Goal: Task Accomplishment & Management: Complete application form

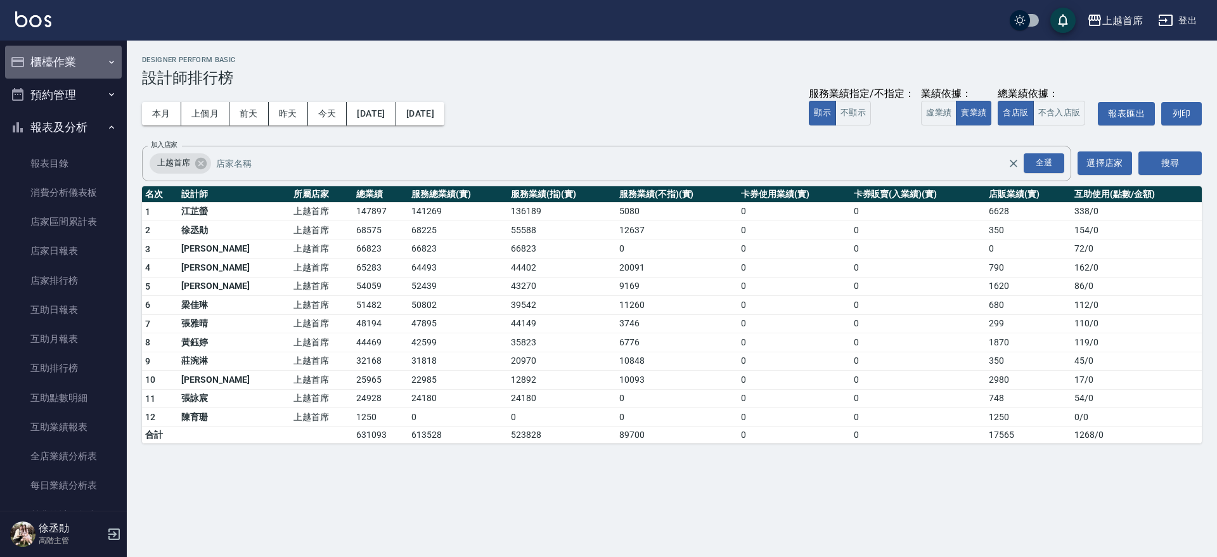
click at [65, 60] on button "櫃檯作業" at bounding box center [63, 62] width 117 height 33
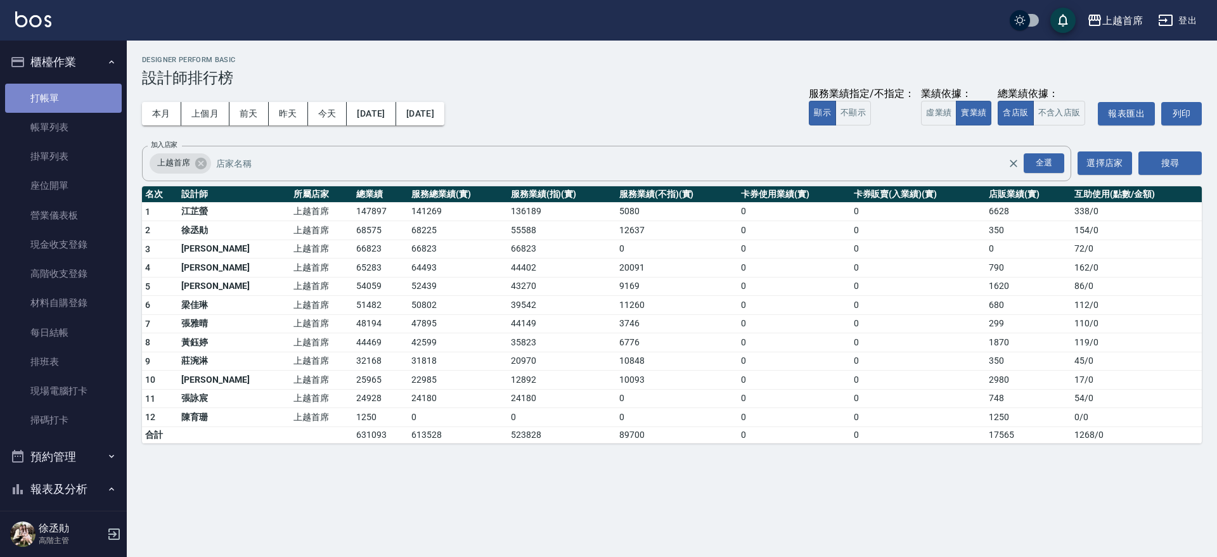
click at [68, 88] on link "打帳單" at bounding box center [63, 98] width 117 height 29
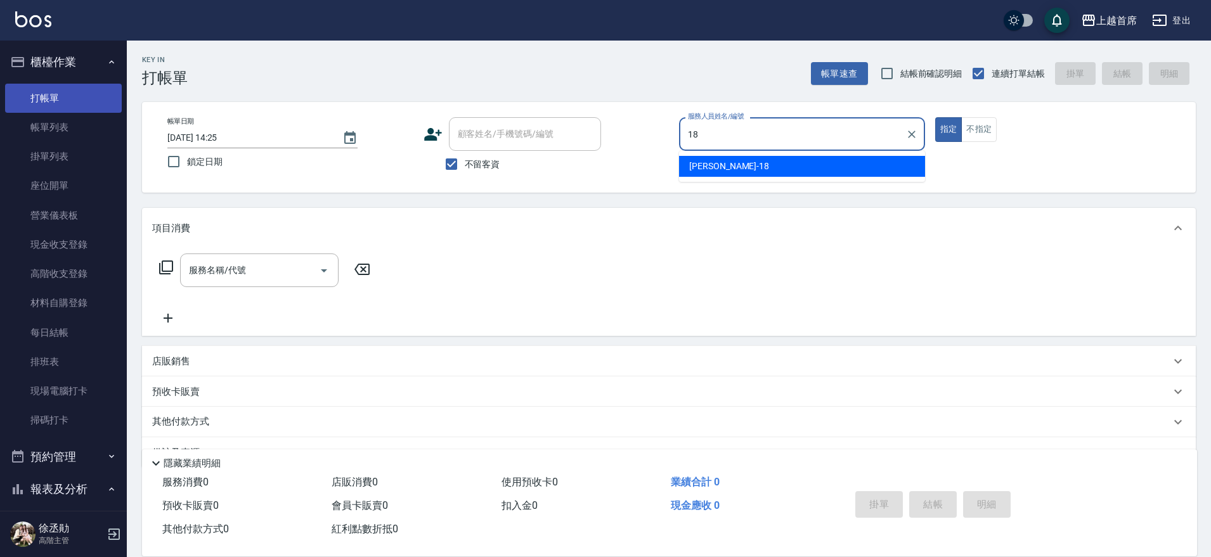
type input "Linda-18"
type button "true"
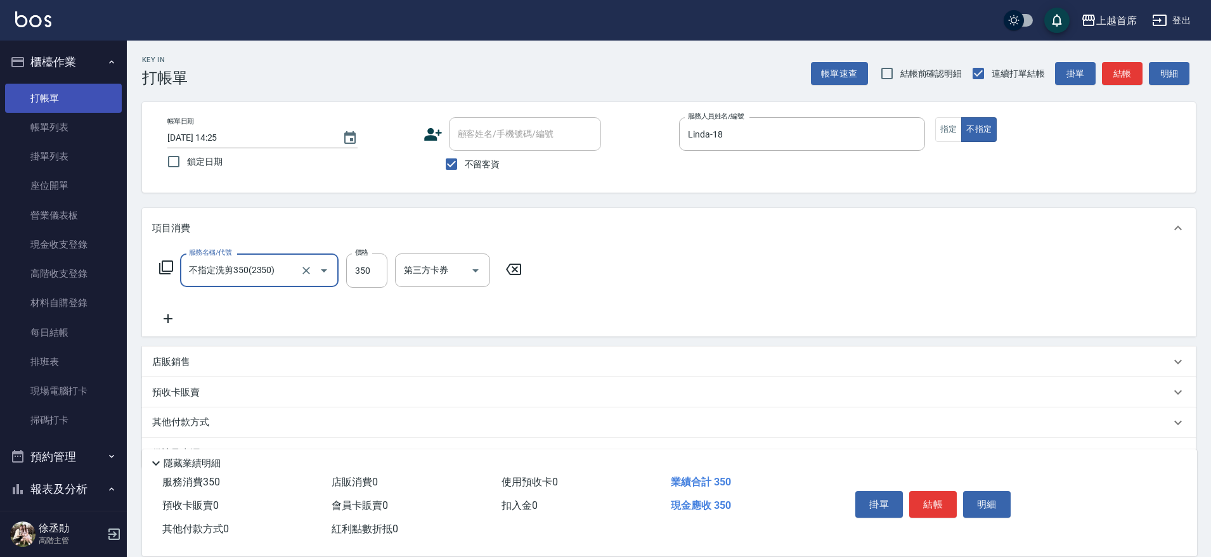
type input "不指定洗剪350(2350)"
type input "[PERSON_NAME]-77"
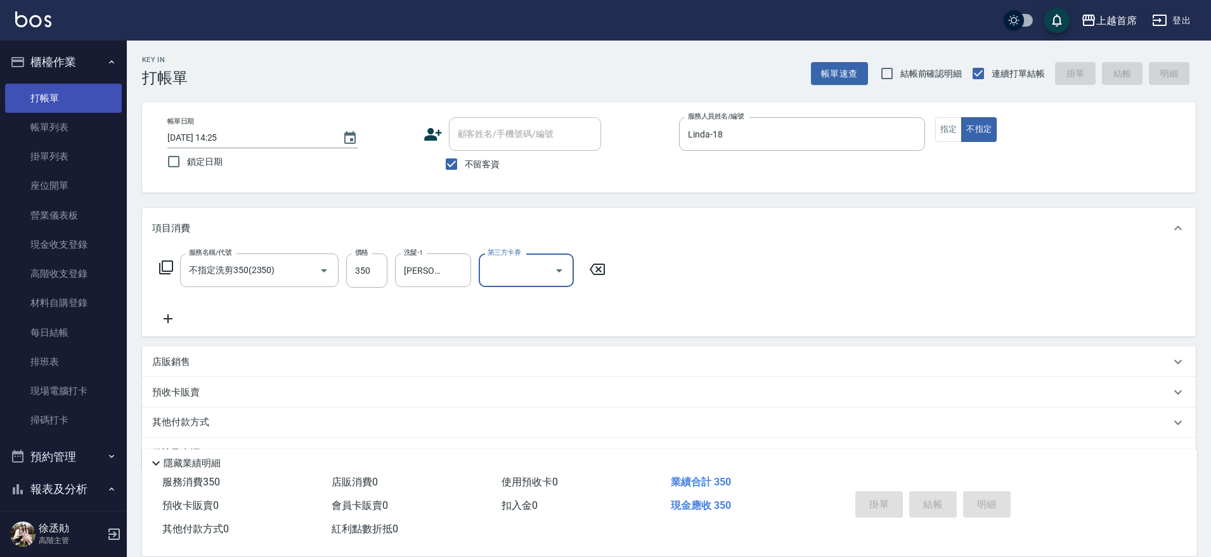
type input "[DATE] 14:26"
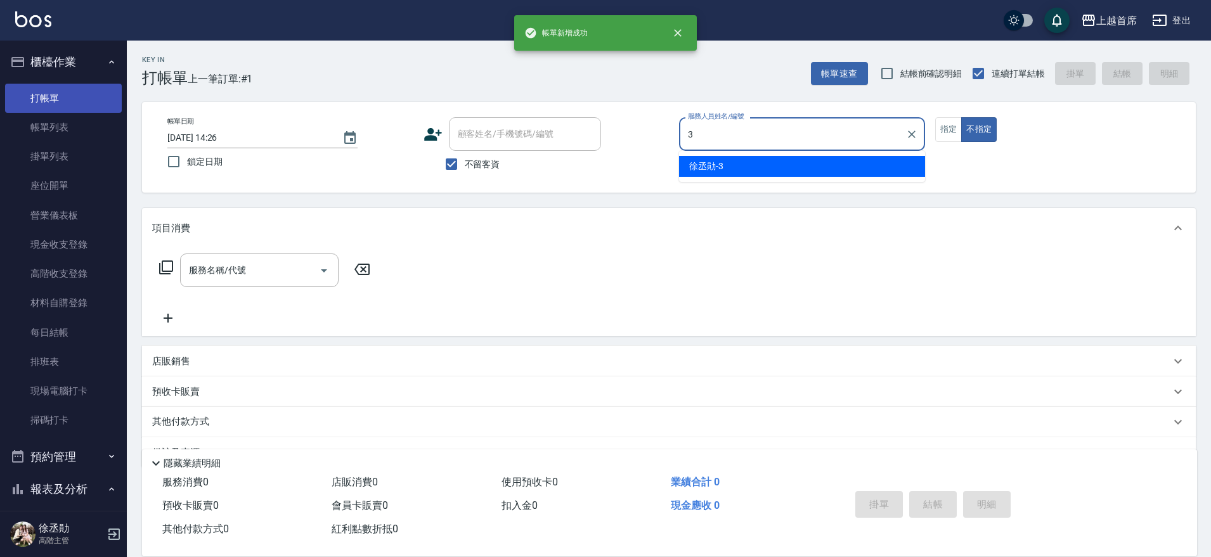
type input "[PERSON_NAME]-3"
type button "false"
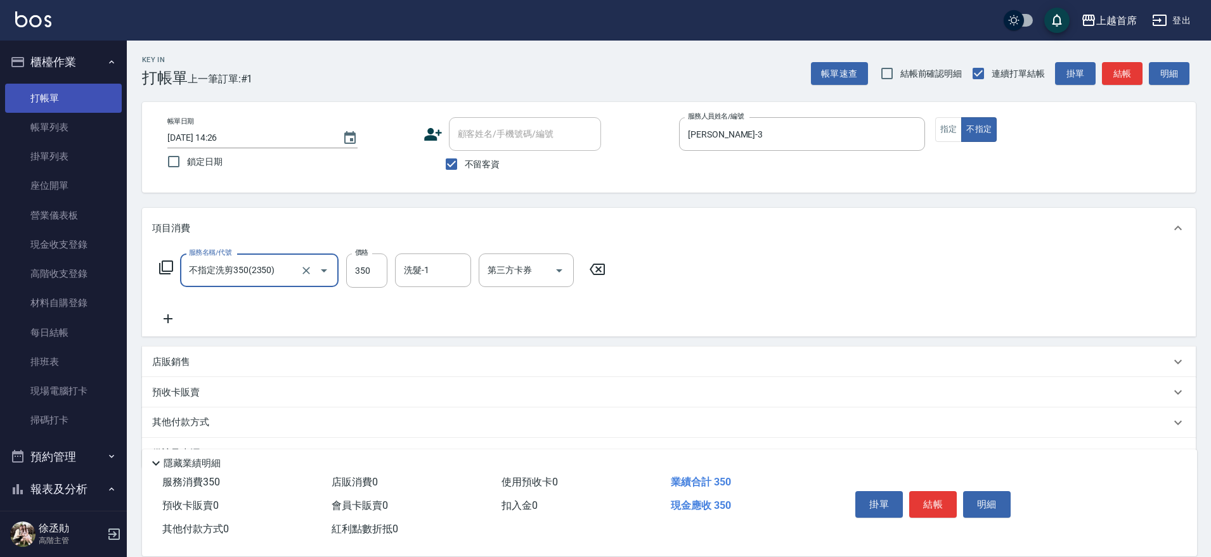
type input "不指定洗剪350(2350)"
type input "[PERSON_NAME]-77"
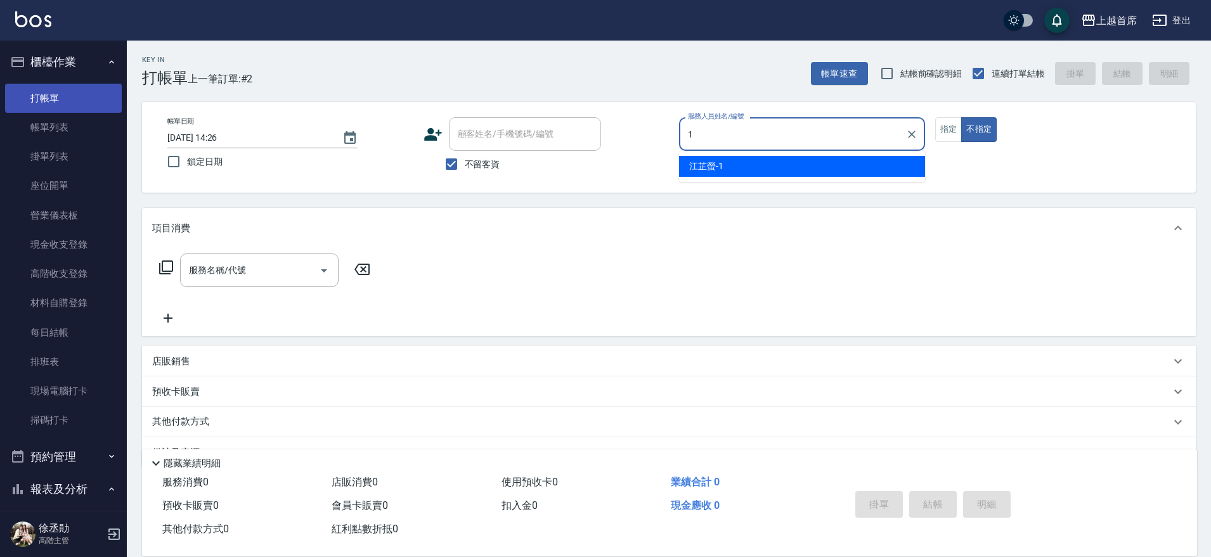
type input "[PERSON_NAME]-1"
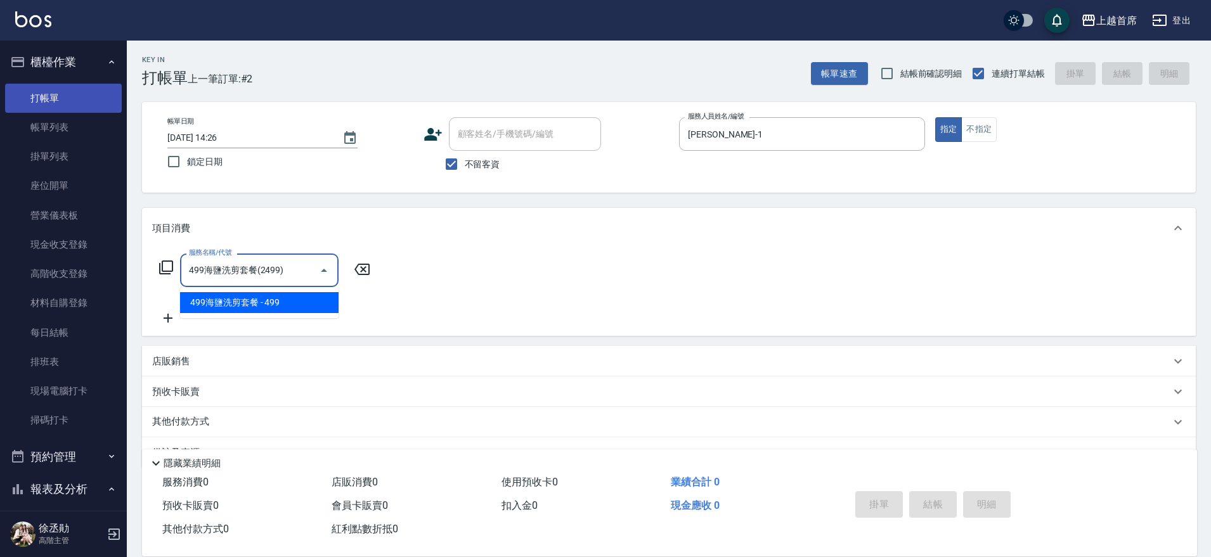
type input "499海鹽洗剪套餐(2499)"
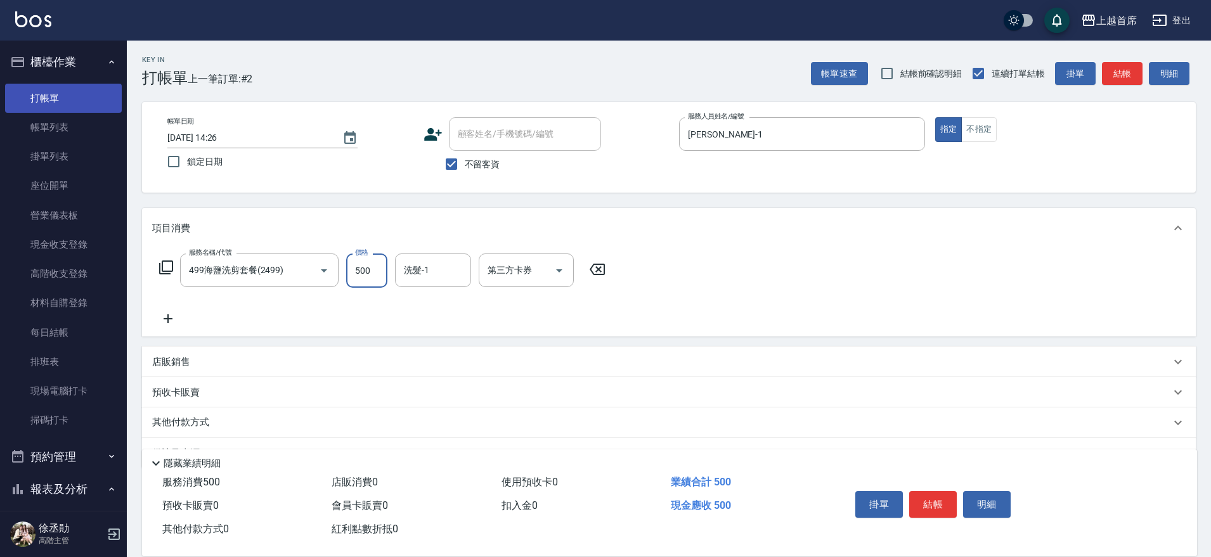
type input "500"
type input "[PERSON_NAME]-16"
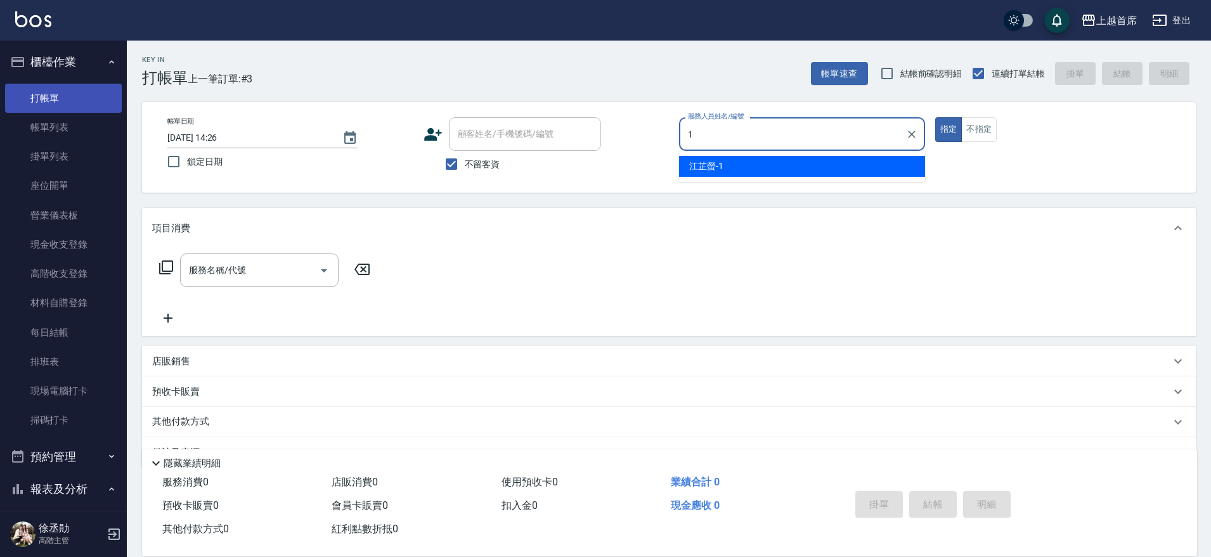
type input "[PERSON_NAME]-1"
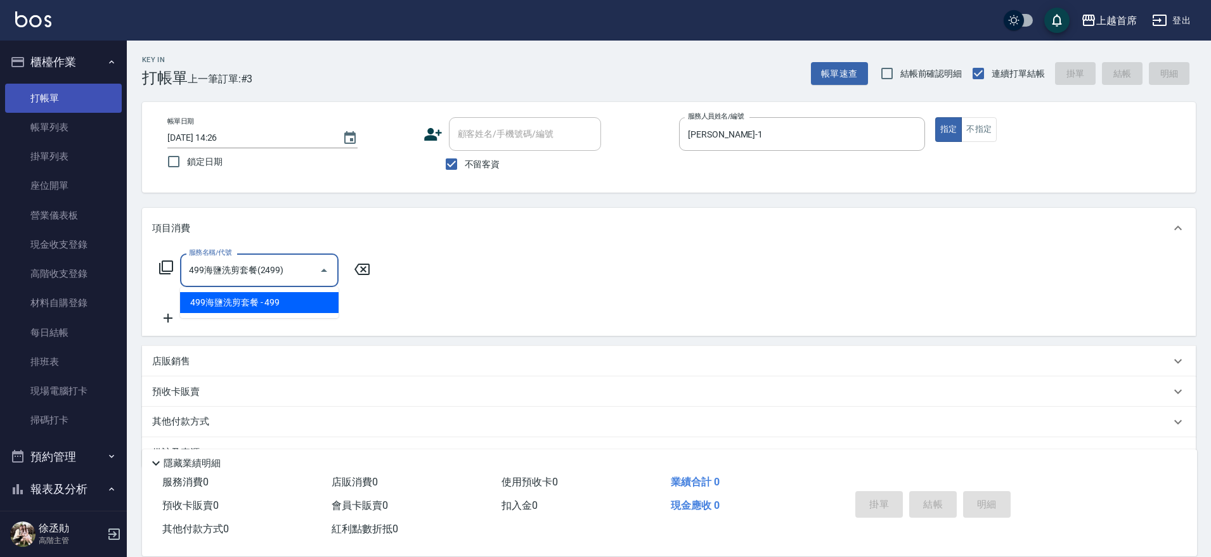
type input "499海鹽洗剪套餐(2499)"
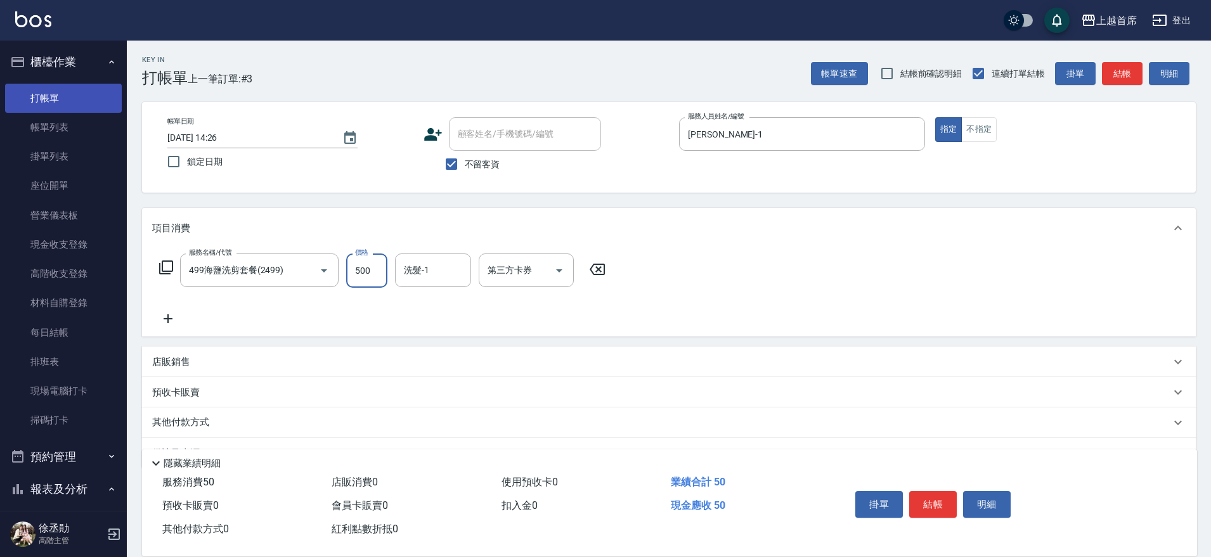
type input "500"
type input "[PERSON_NAME]-16"
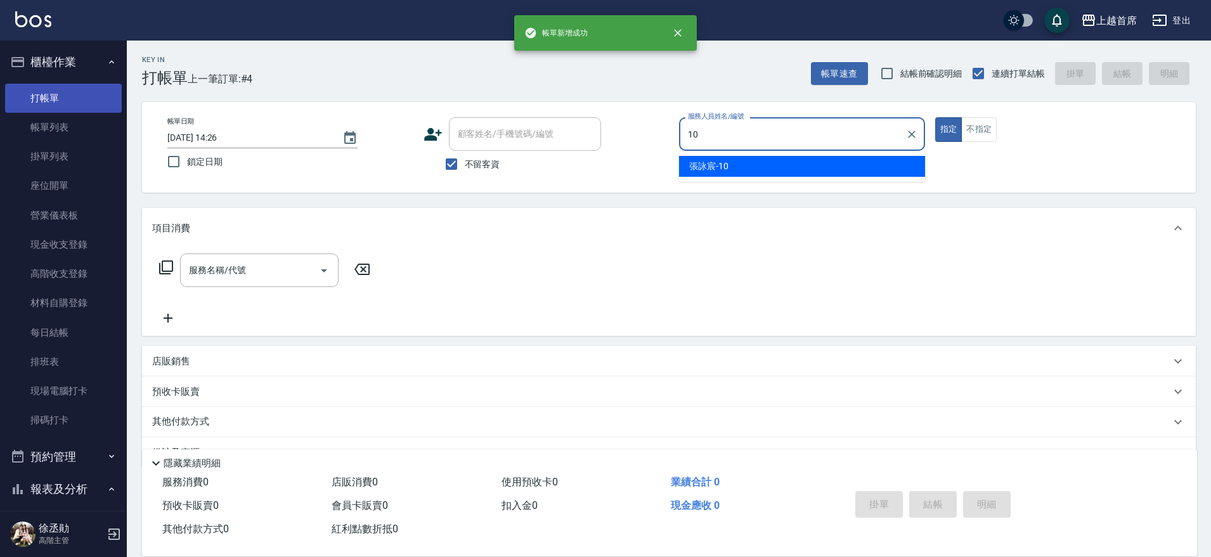
type input "[PERSON_NAME]-10"
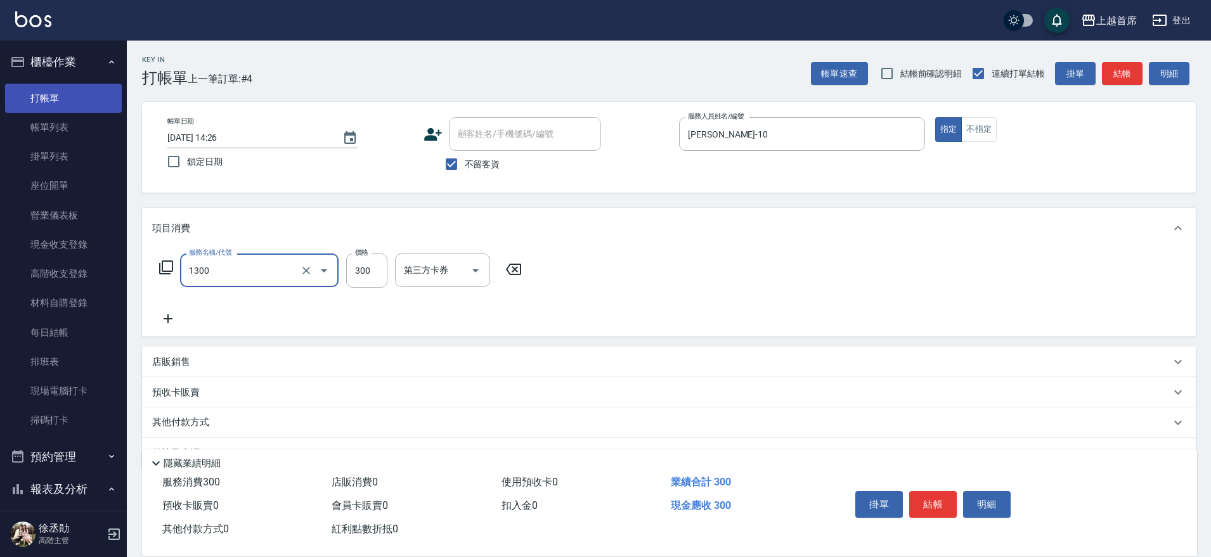
type input "洗髮(1300)"
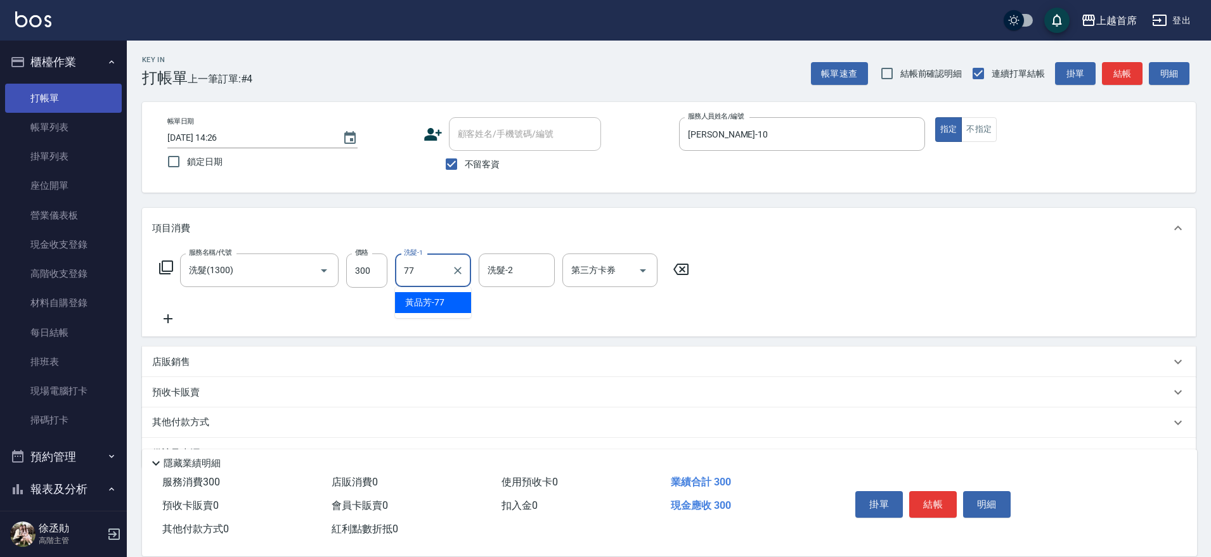
type input "[PERSON_NAME]-77"
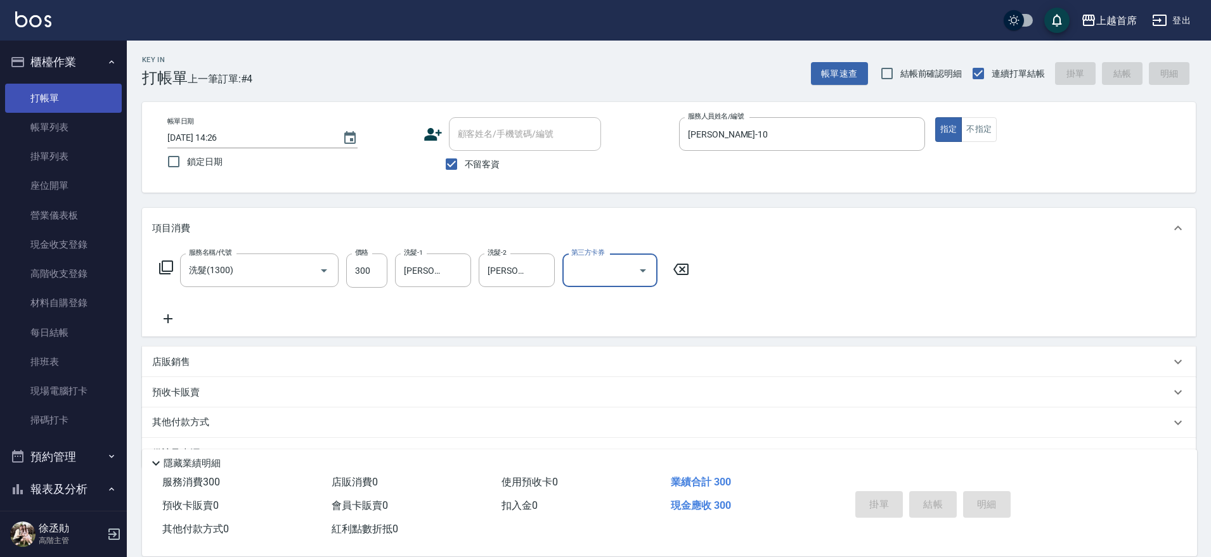
type input "[DATE] 14:27"
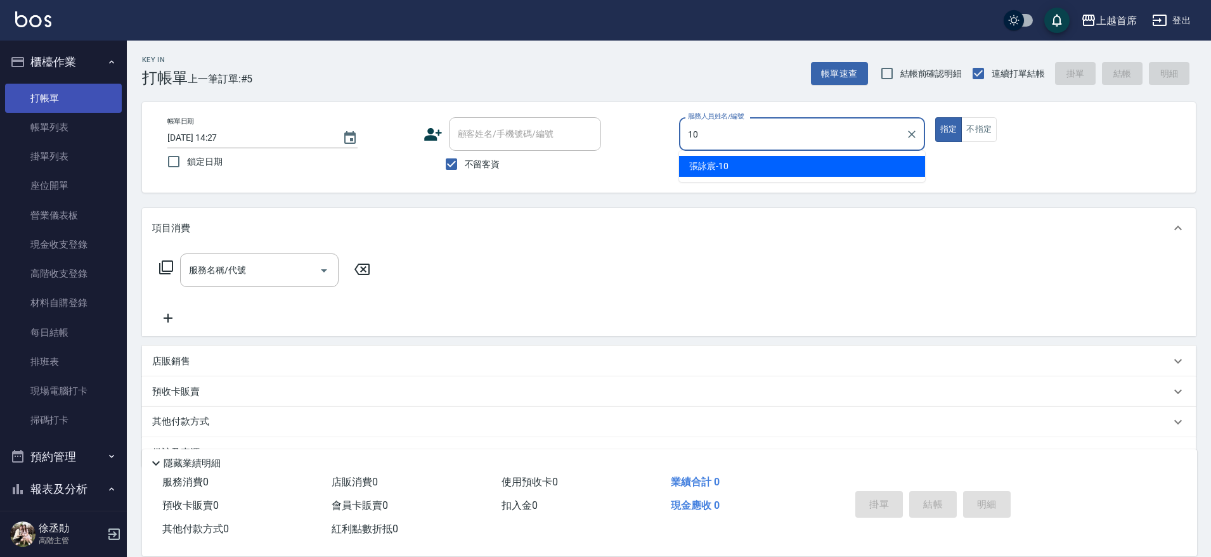
type input "10."
click at [935, 117] on button "指定" at bounding box center [948, 129] width 27 height 25
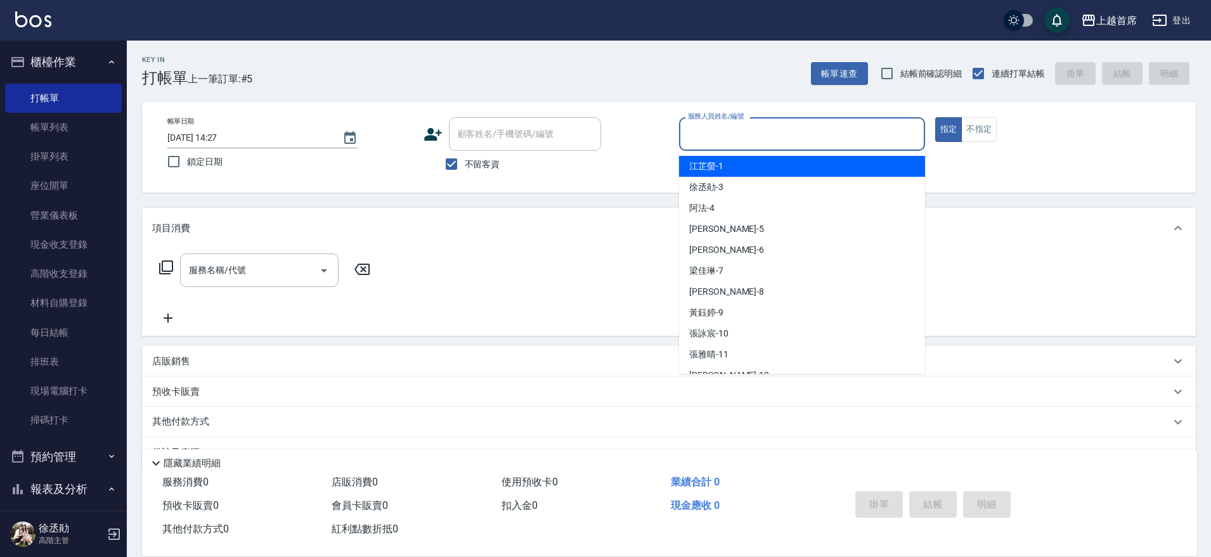
click at [845, 145] on input "服務人員姓名/編號" at bounding box center [802, 134] width 235 height 22
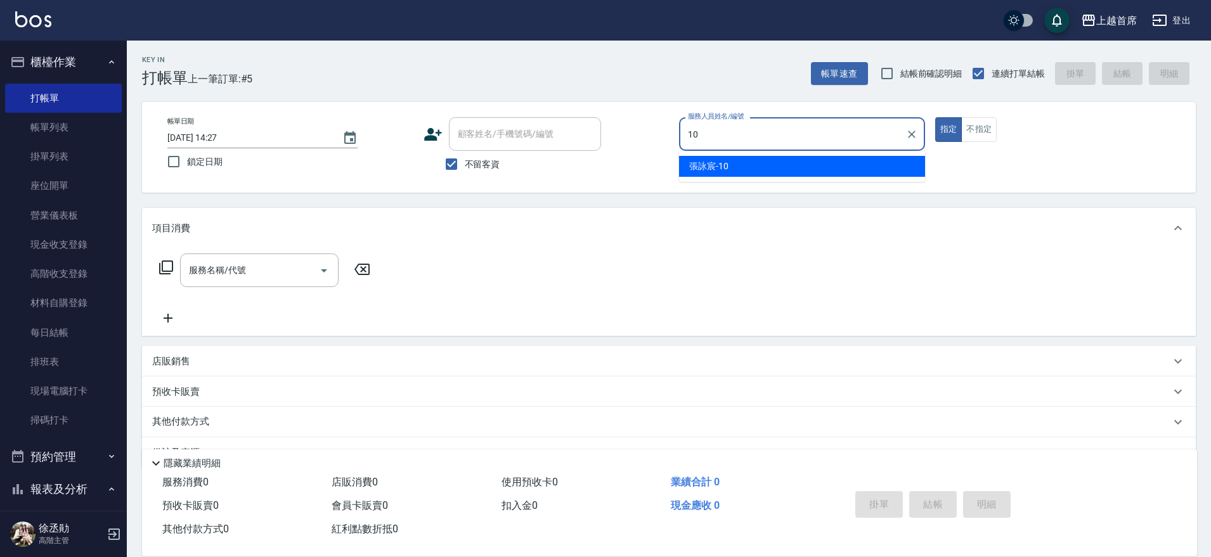
type input "[PERSON_NAME]-10"
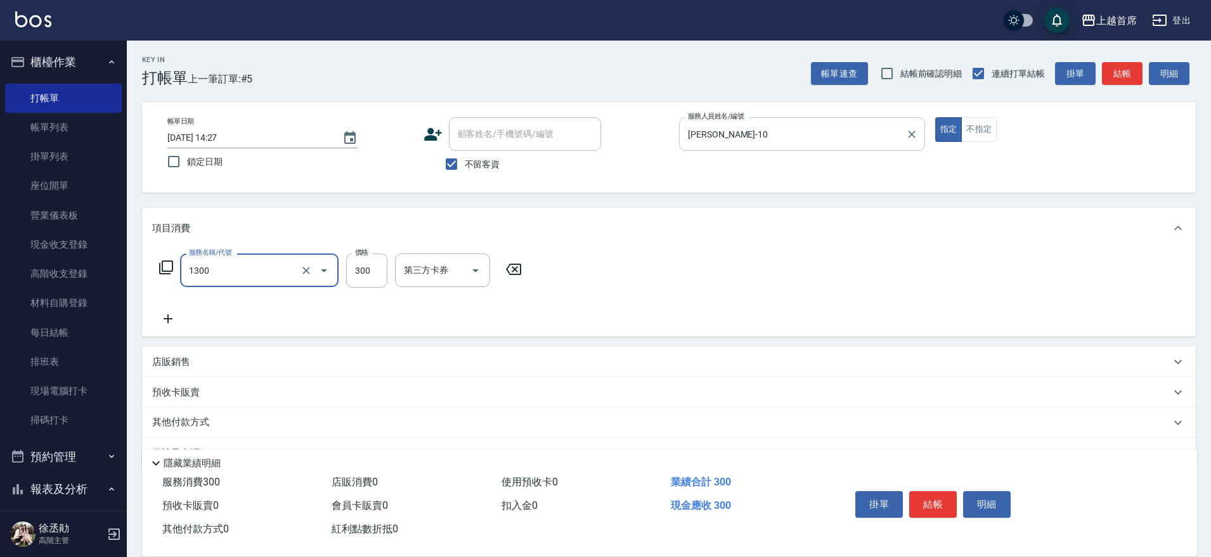
type input "洗髮(1300)"
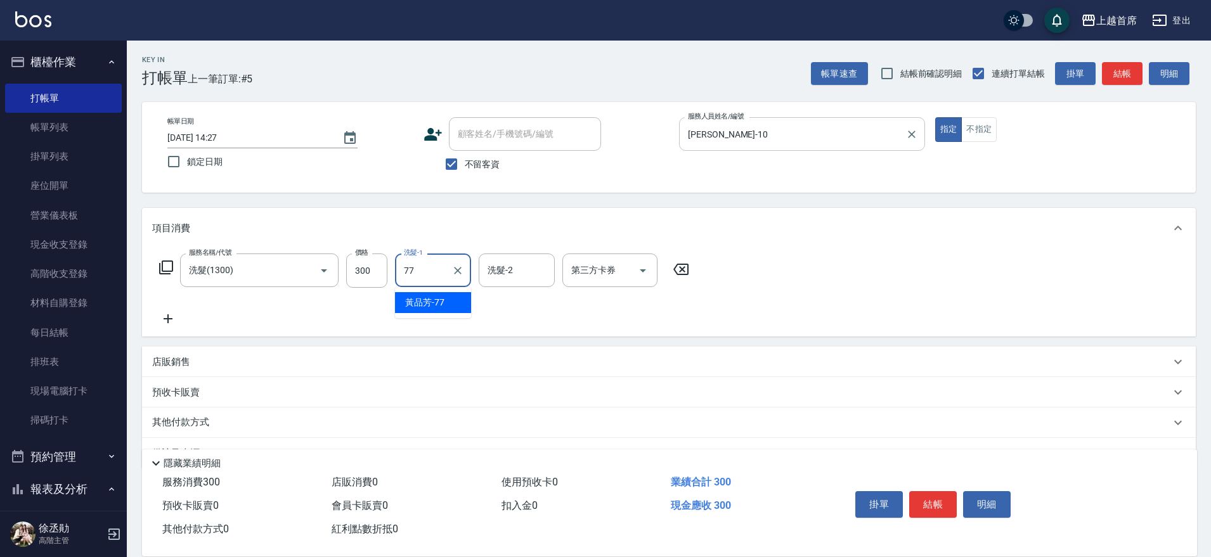
type input "[PERSON_NAME]-77"
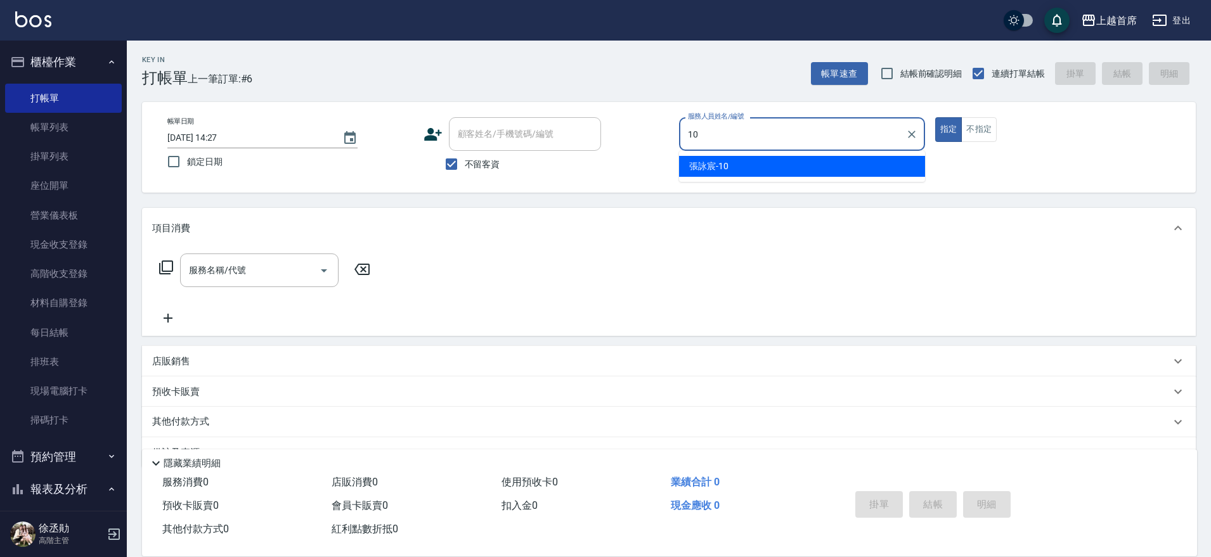
type input "[PERSON_NAME]-10"
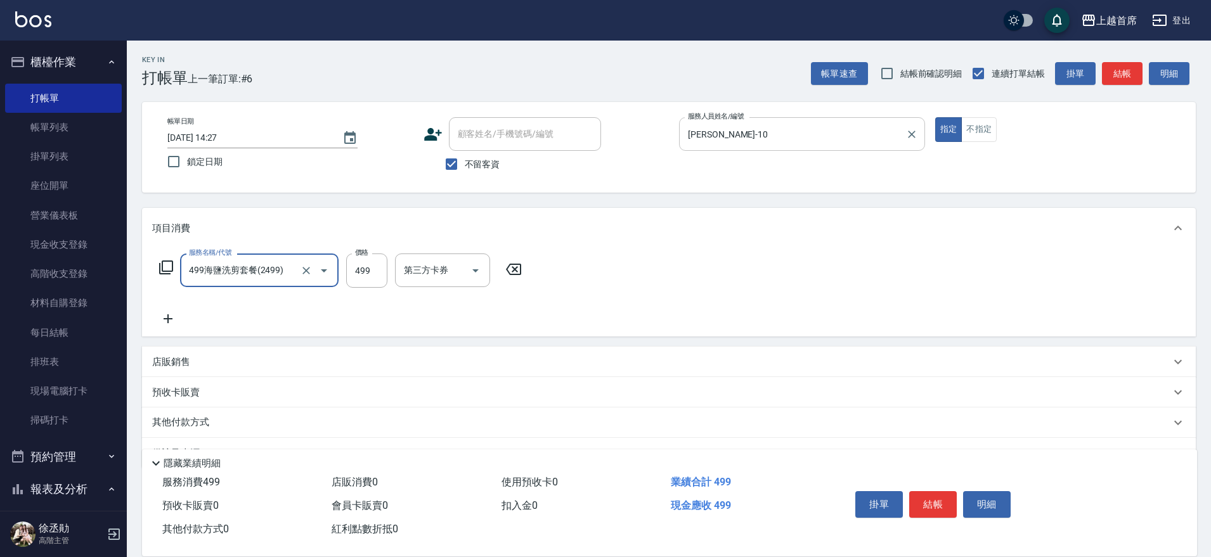
type input "499海鹽洗剪套餐(2499)"
type input "500"
type input "[PERSON_NAME]-77"
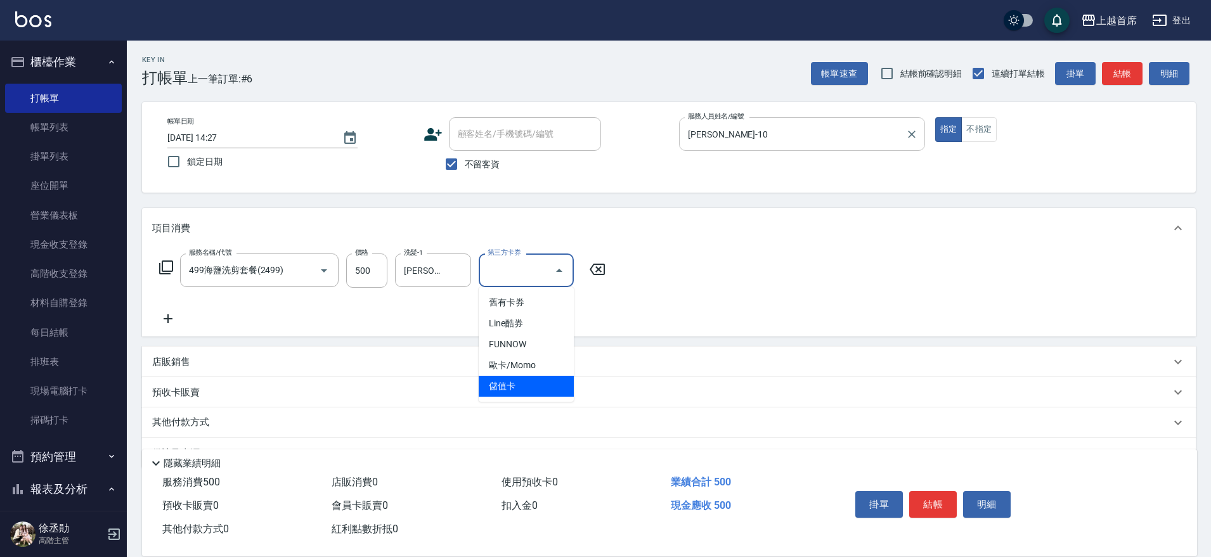
type input "儲值卡"
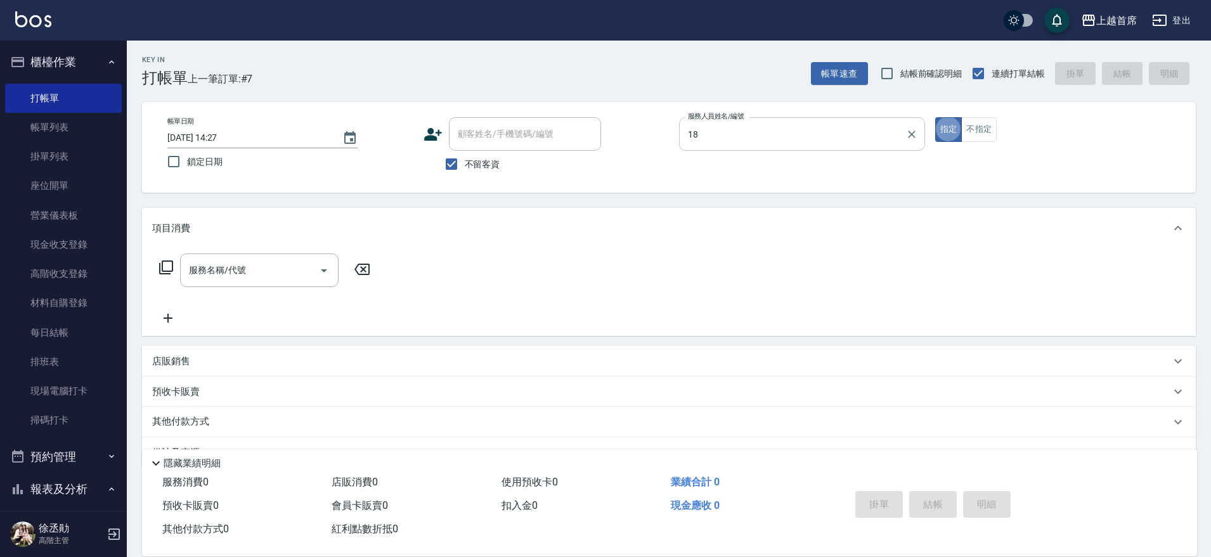
type input "Linda-18"
click at [989, 119] on button "不指定" at bounding box center [978, 129] width 35 height 25
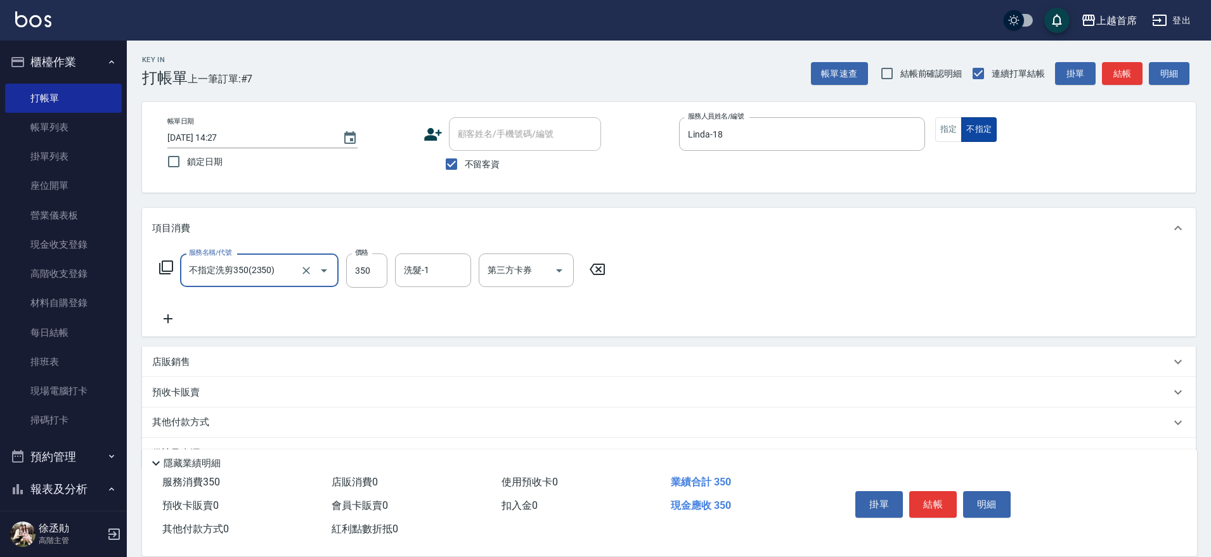
type input "不指定洗剪350(2350)"
type input "[PERSON_NAME]-20"
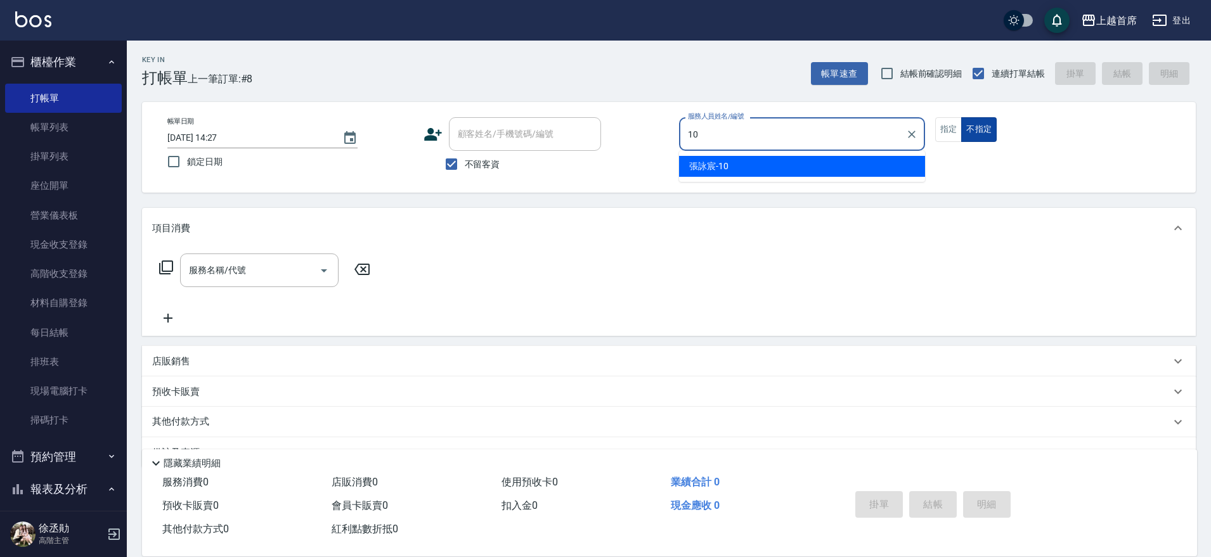
type input "[PERSON_NAME]-10"
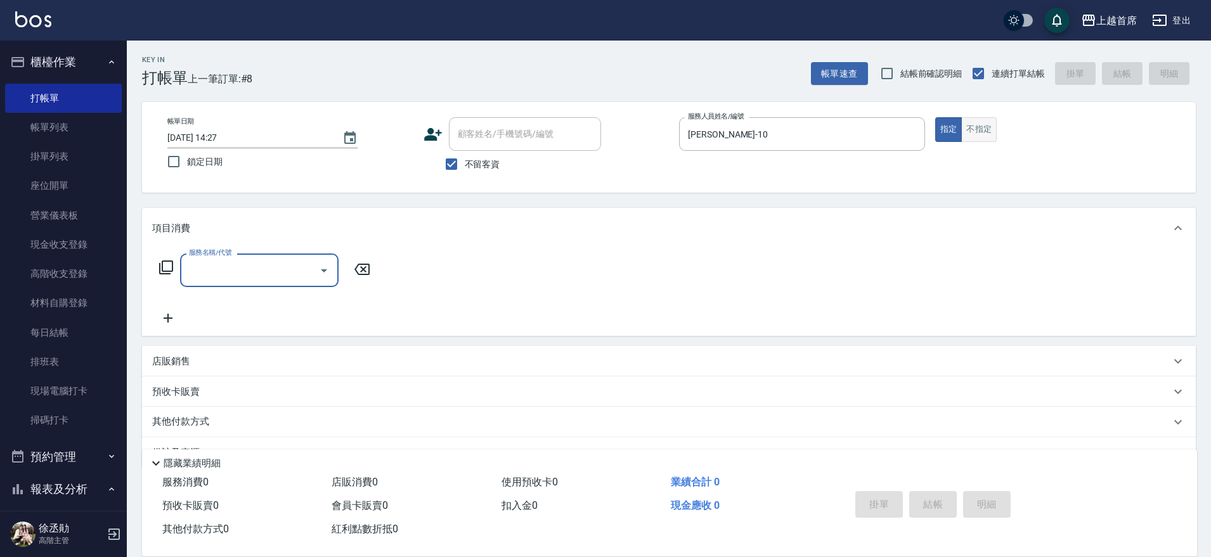
type input "4"
type input "5"
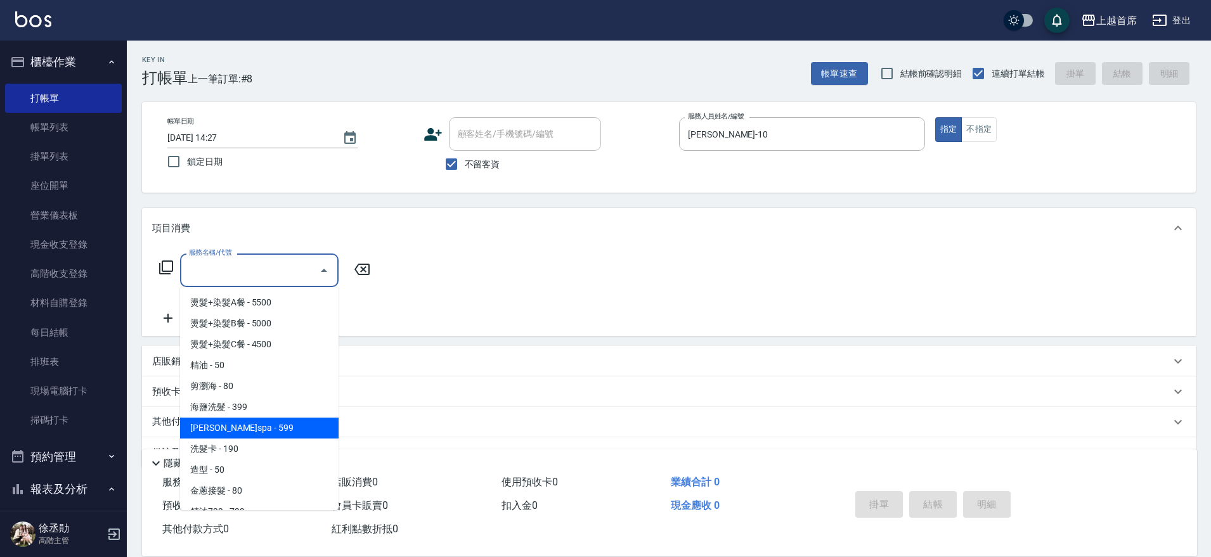
click at [314, 427] on span "[PERSON_NAME]spa - 599" at bounding box center [259, 428] width 158 height 21
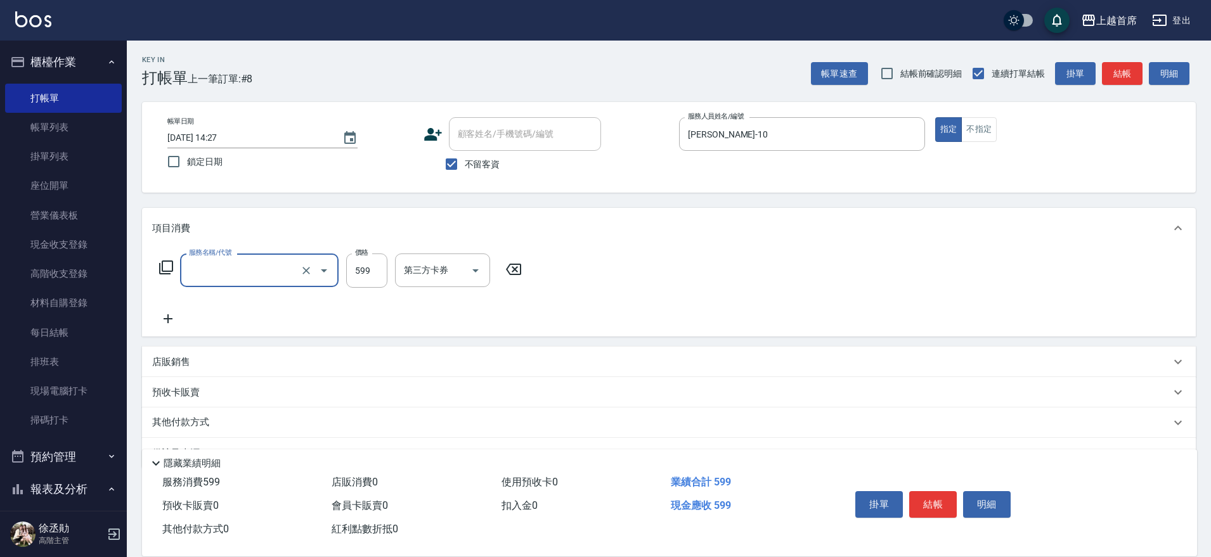
type input "[PERSON_NAME]spa(0599)"
type input "600"
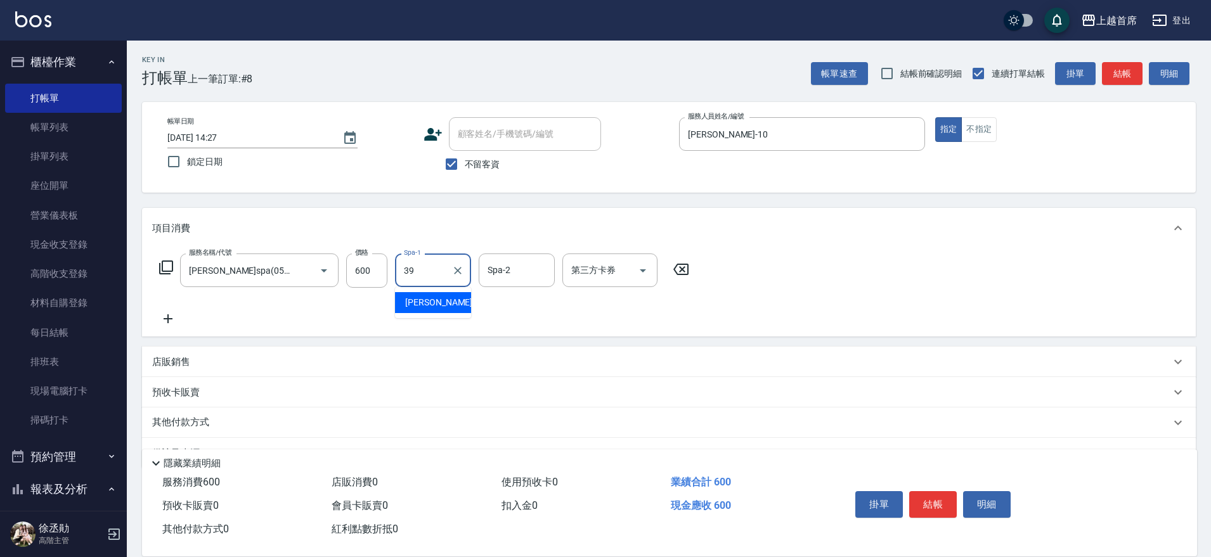
type input "[PERSON_NAME]-39"
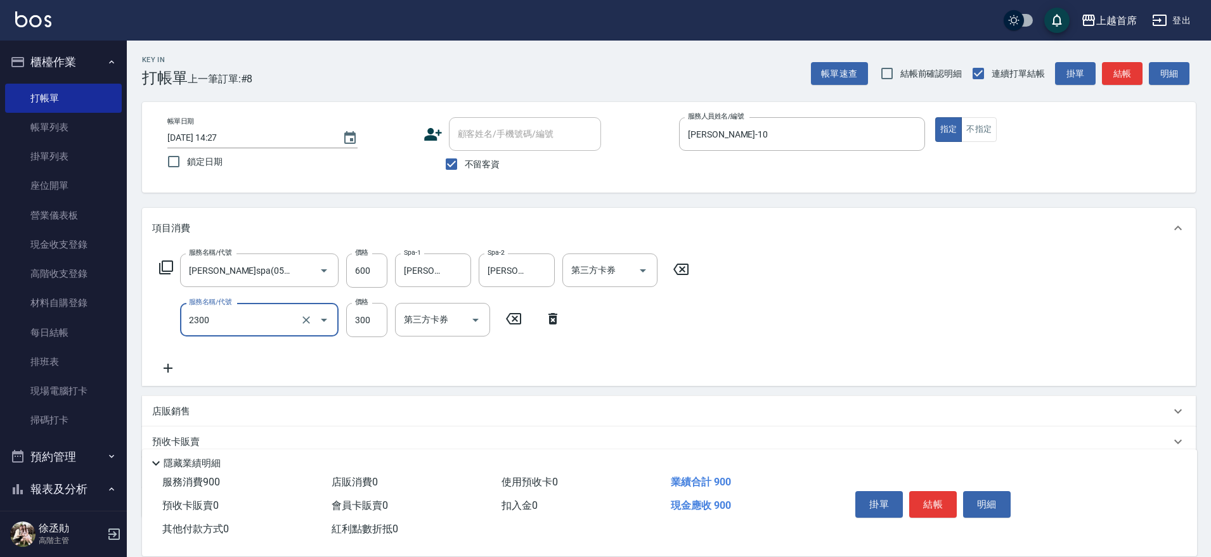
type input "單剪指定300(2300)"
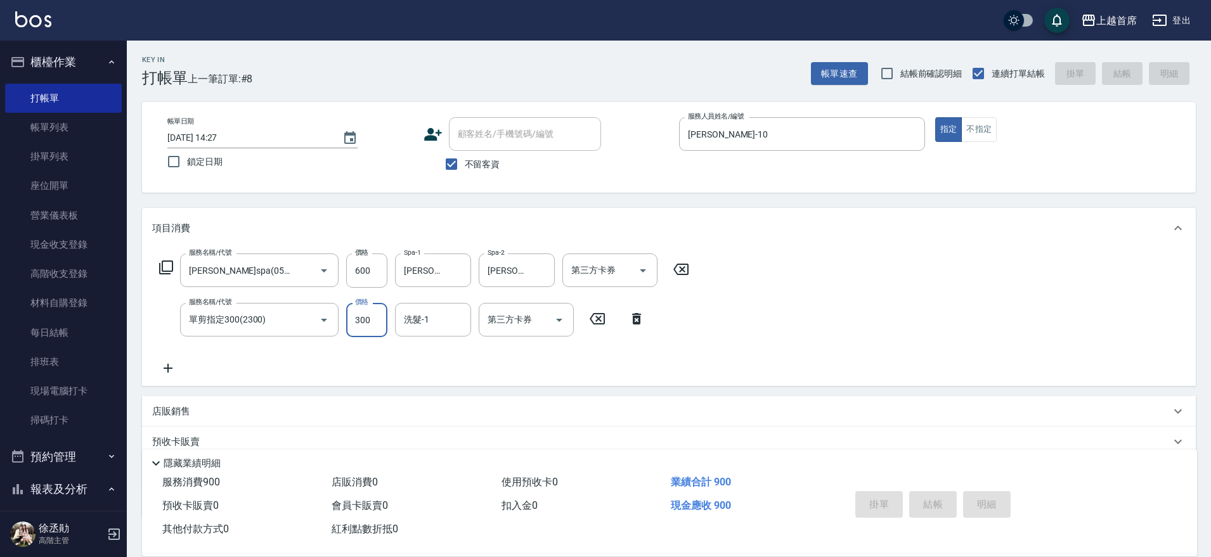
type input "[DATE] 14:29"
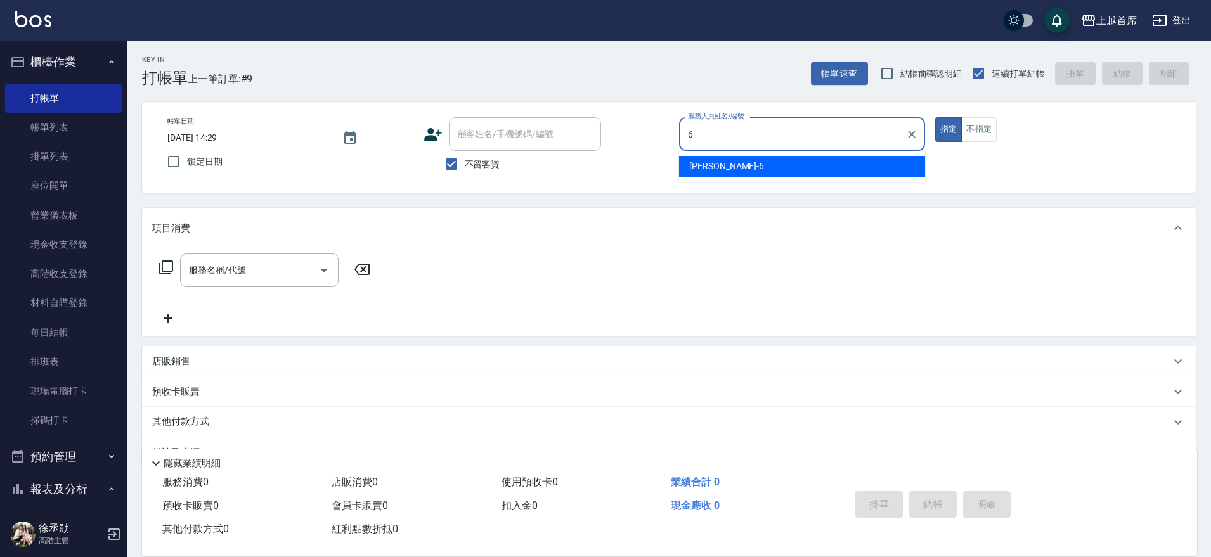
type input "Aki-6"
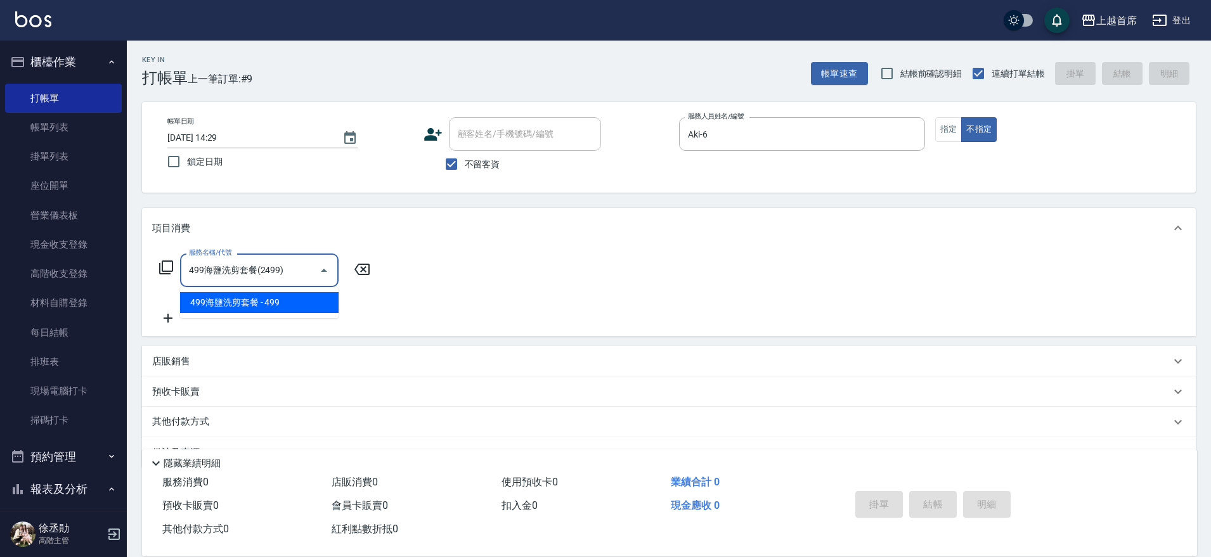
type input "499海鹽洗剪套餐(2499)"
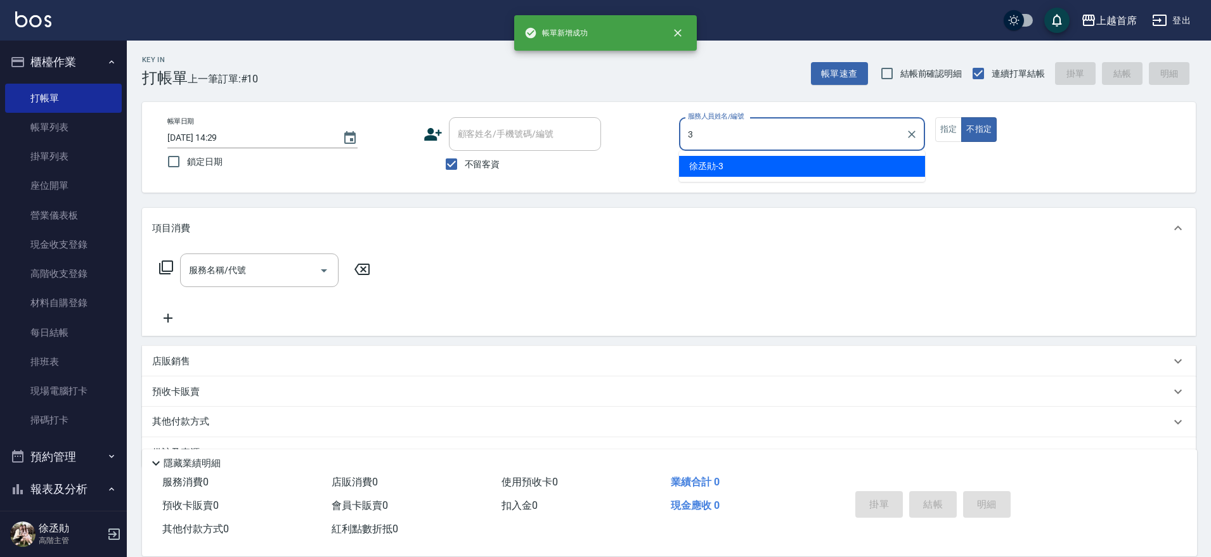
type input "[PERSON_NAME]-3"
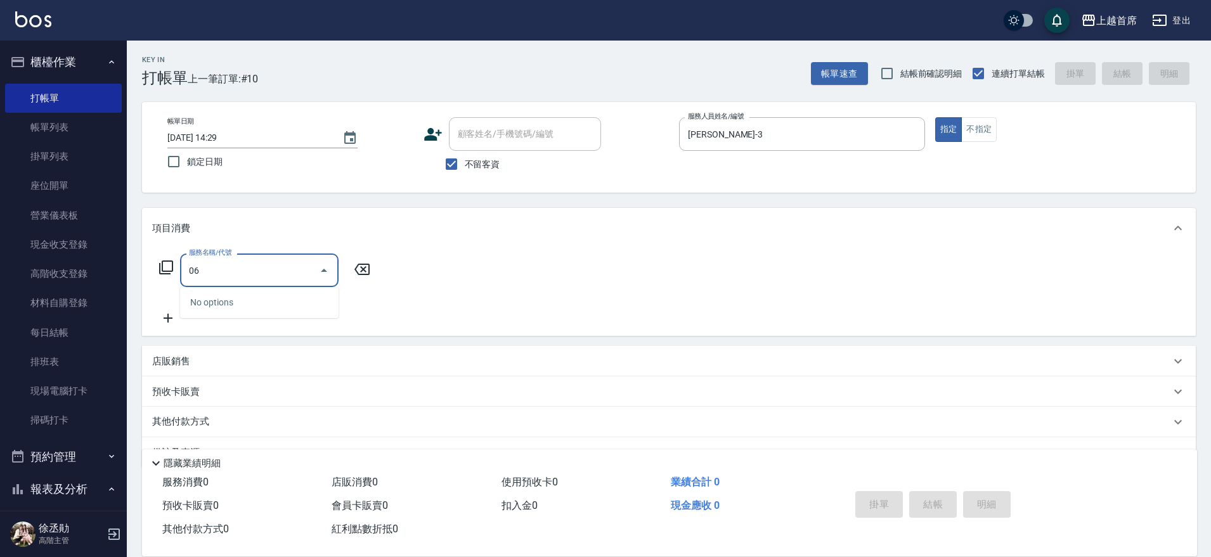
type input "0"
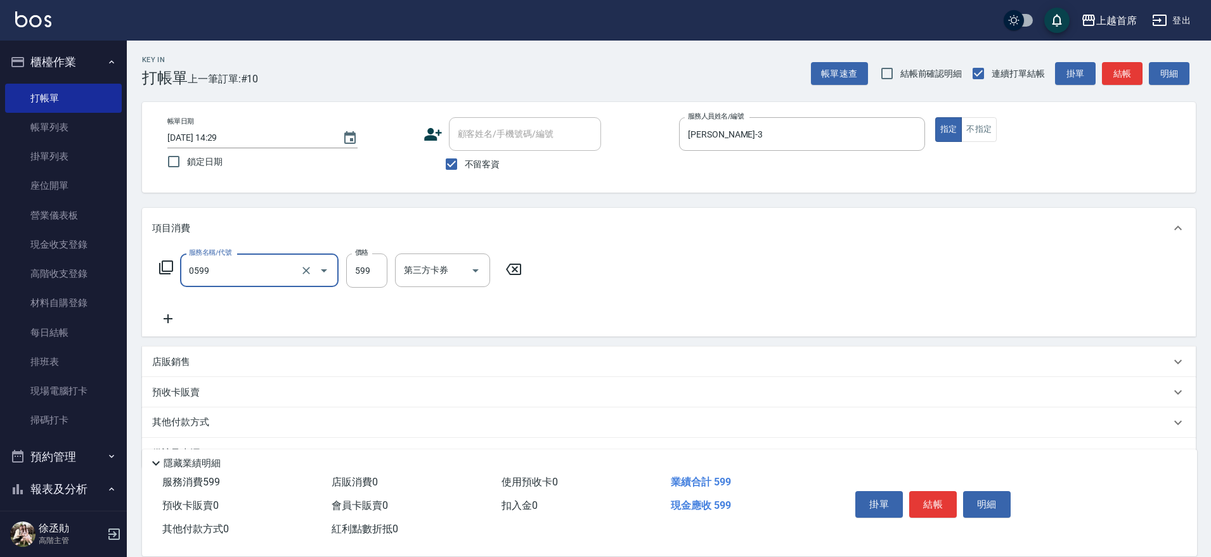
type input "[PERSON_NAME]spa(0599)"
type input "699"
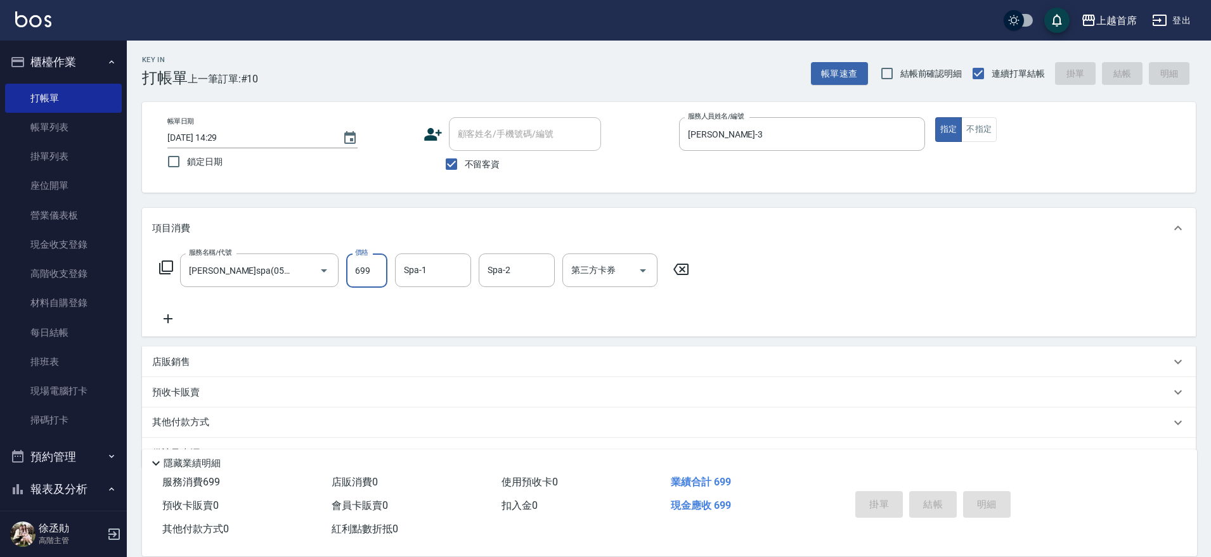
type input "[DATE] 14:30"
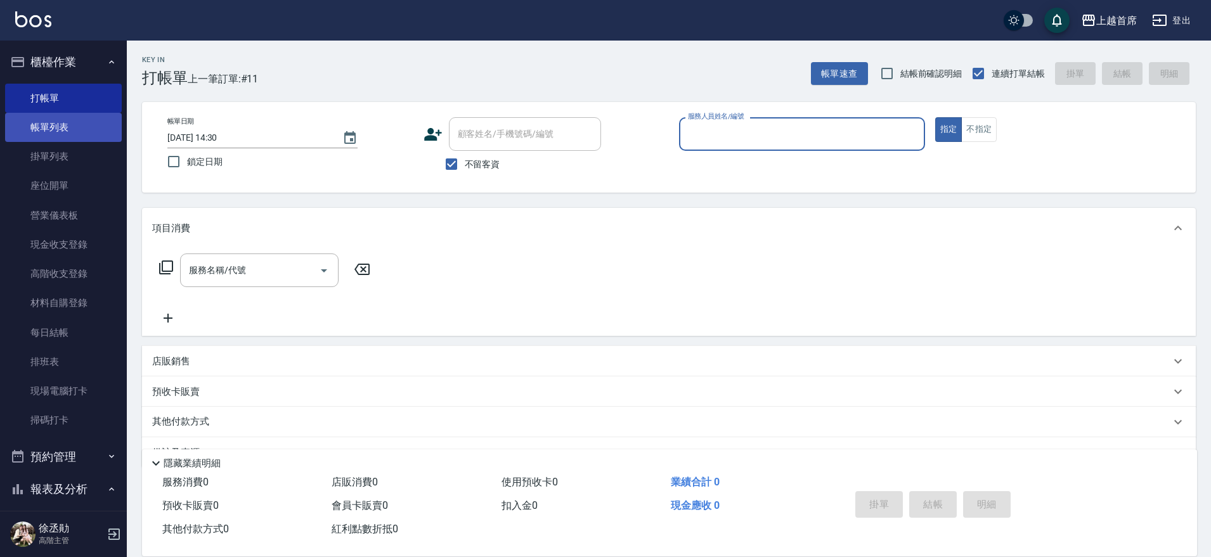
click at [75, 125] on link "帳單列表" at bounding box center [63, 127] width 117 height 29
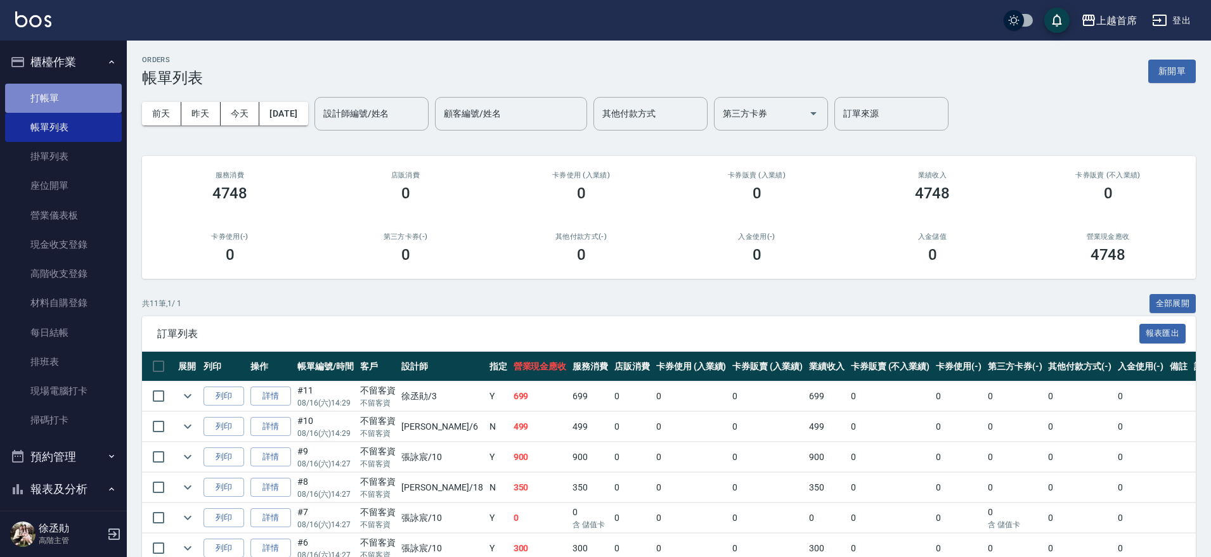
click at [63, 101] on link "打帳單" at bounding box center [63, 98] width 117 height 29
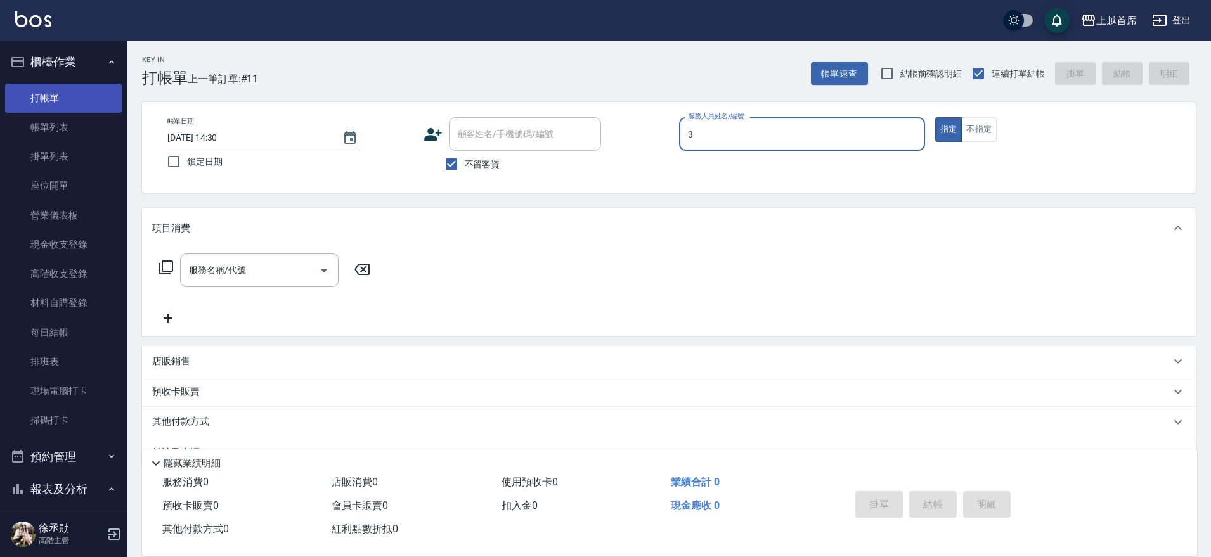
type input "[PERSON_NAME]-3"
type button "true"
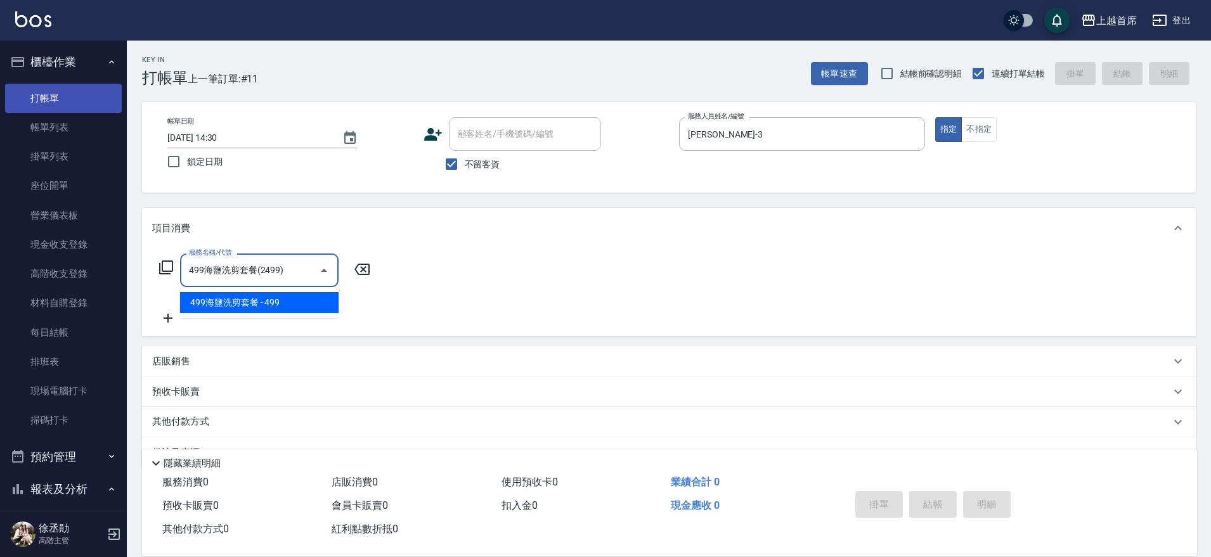
type input "499海鹽洗剪套餐(2499)"
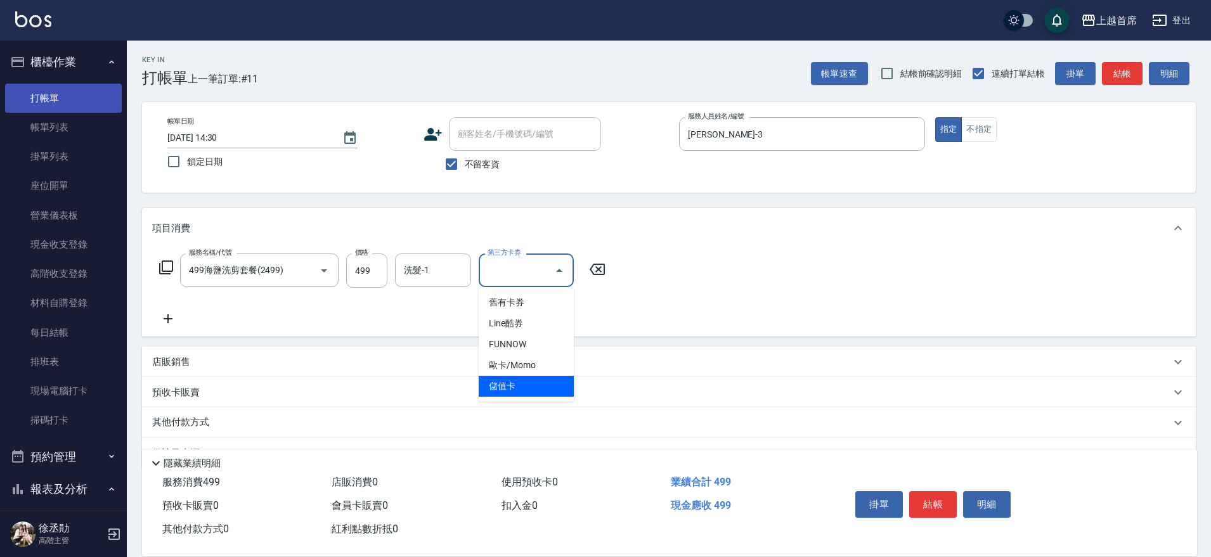
type input "儲值卡"
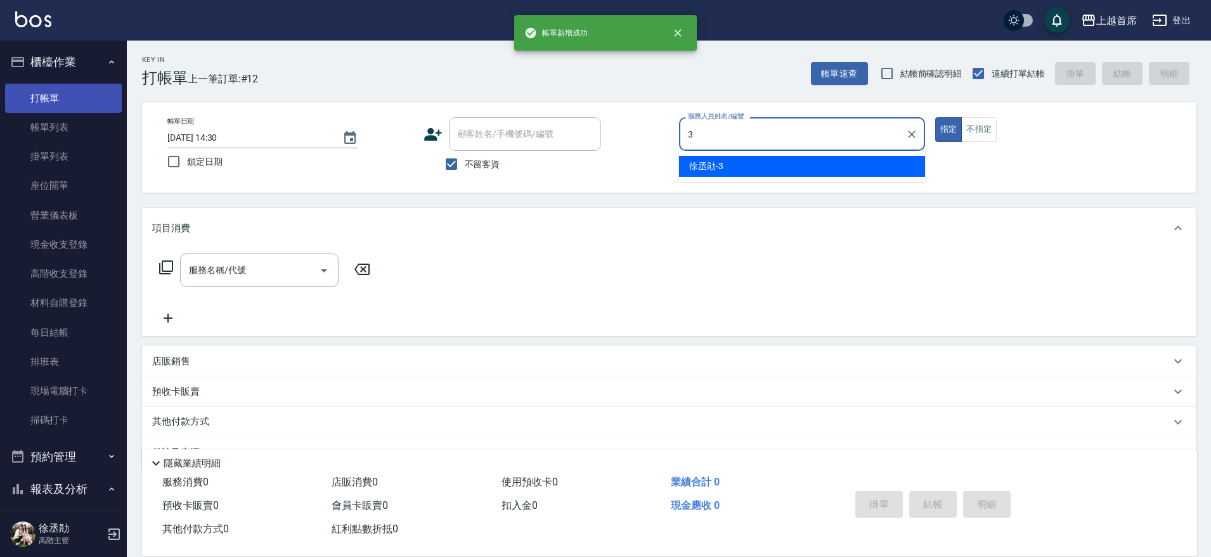
type input "[PERSON_NAME]-3"
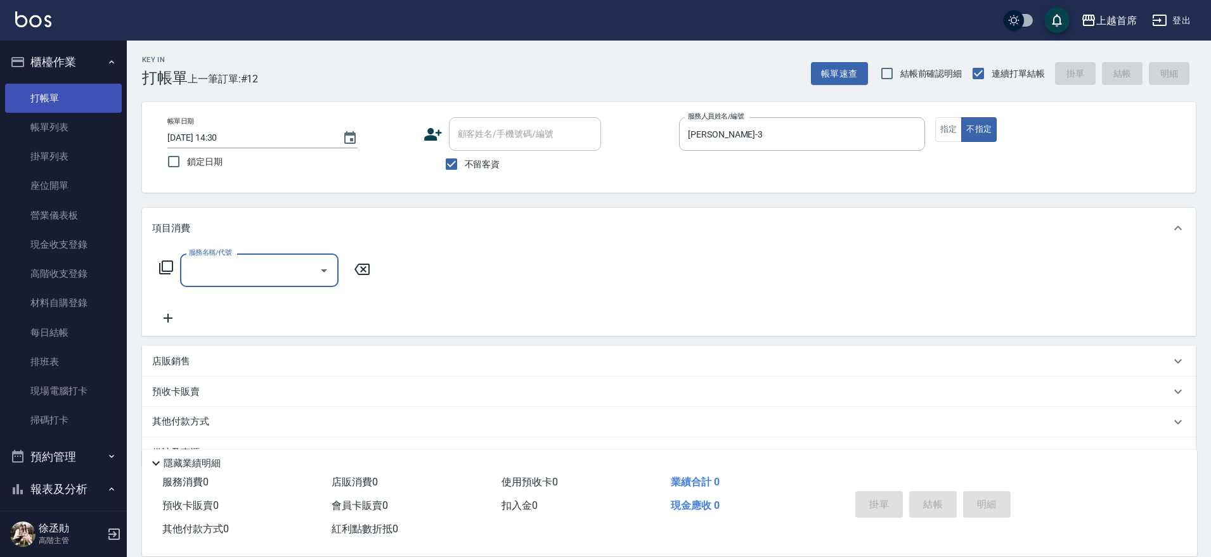
type input "4"
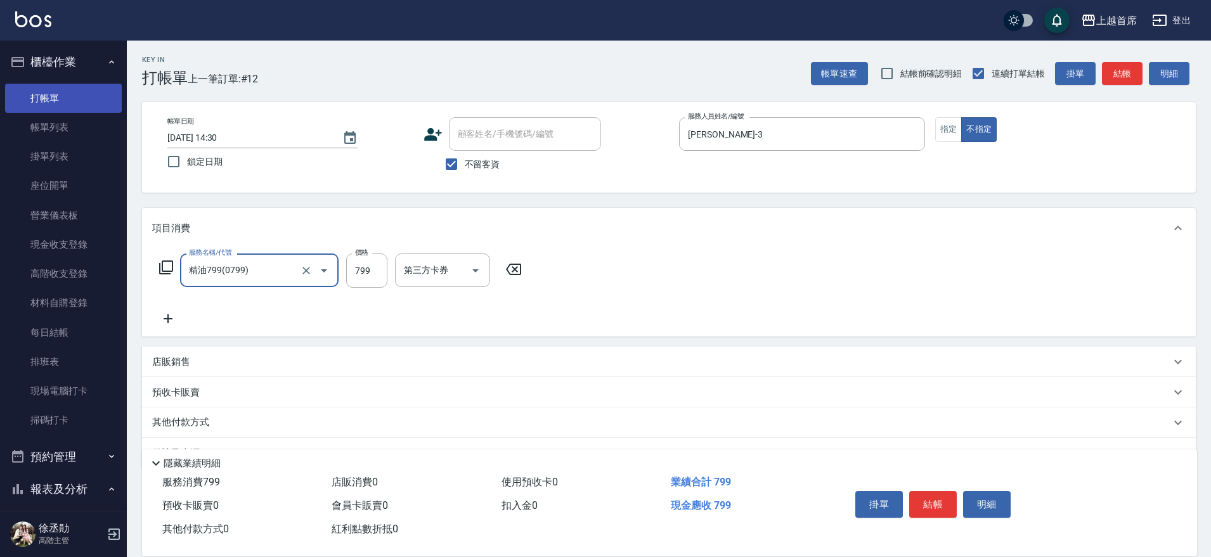
type input "精油799(0799)"
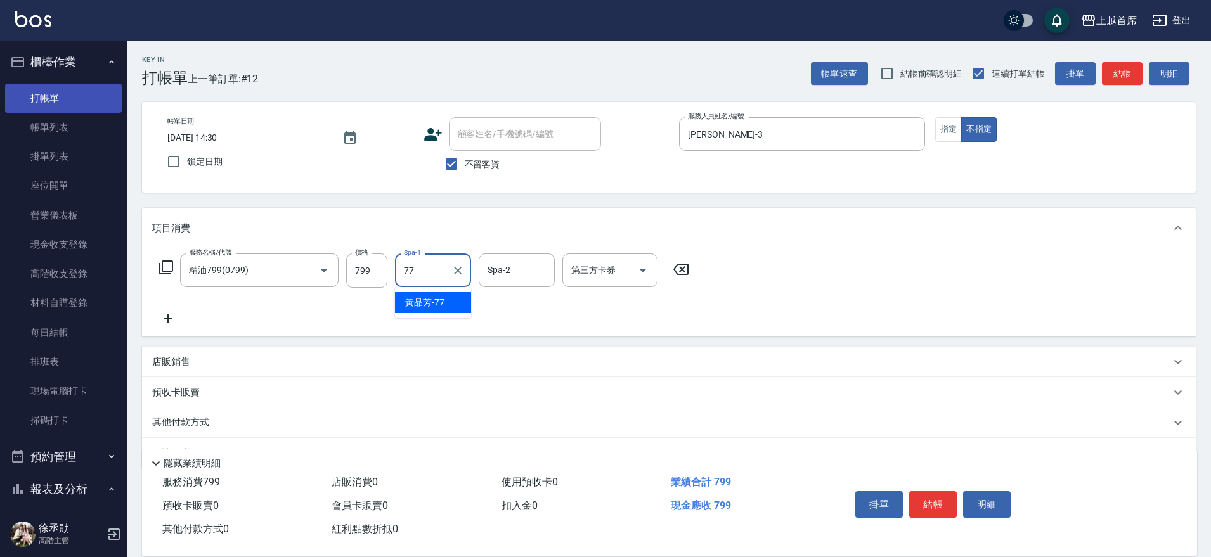
type input "[PERSON_NAME]-77"
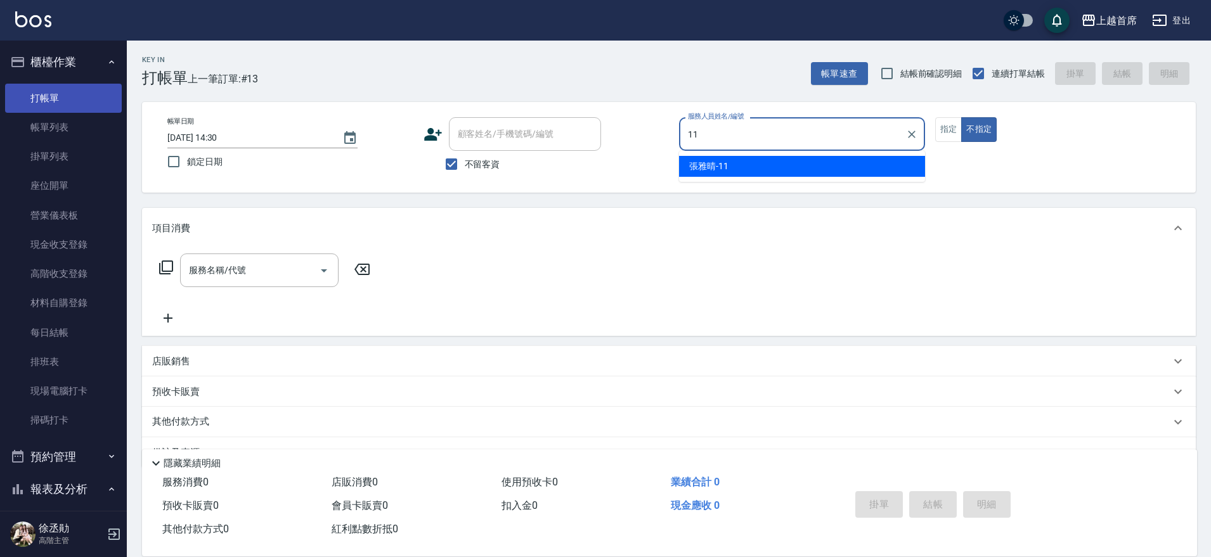
type input "[PERSON_NAME]-11"
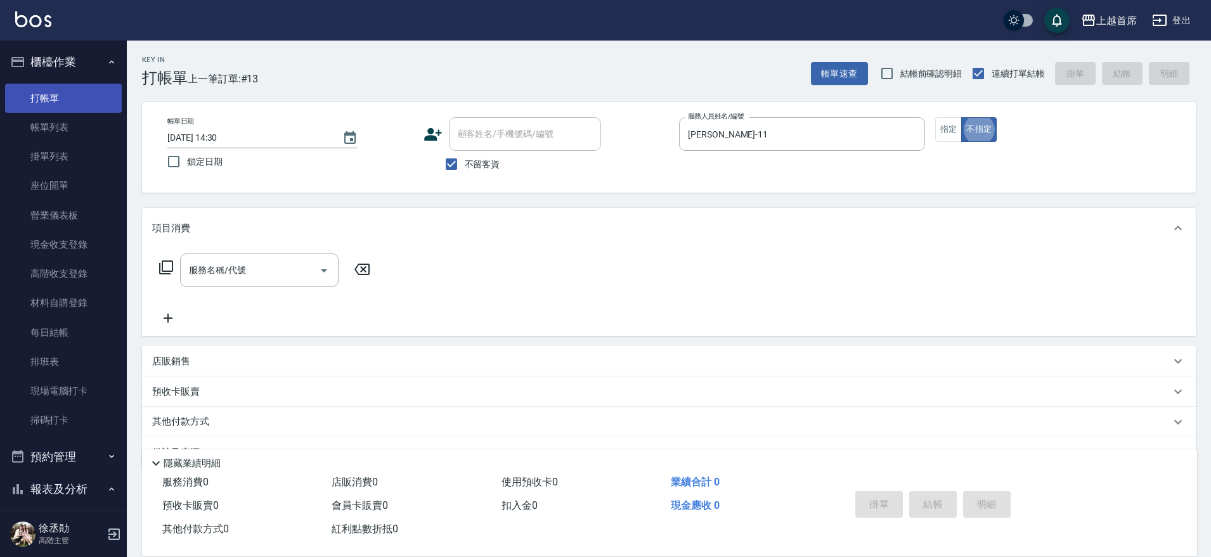
type button "false"
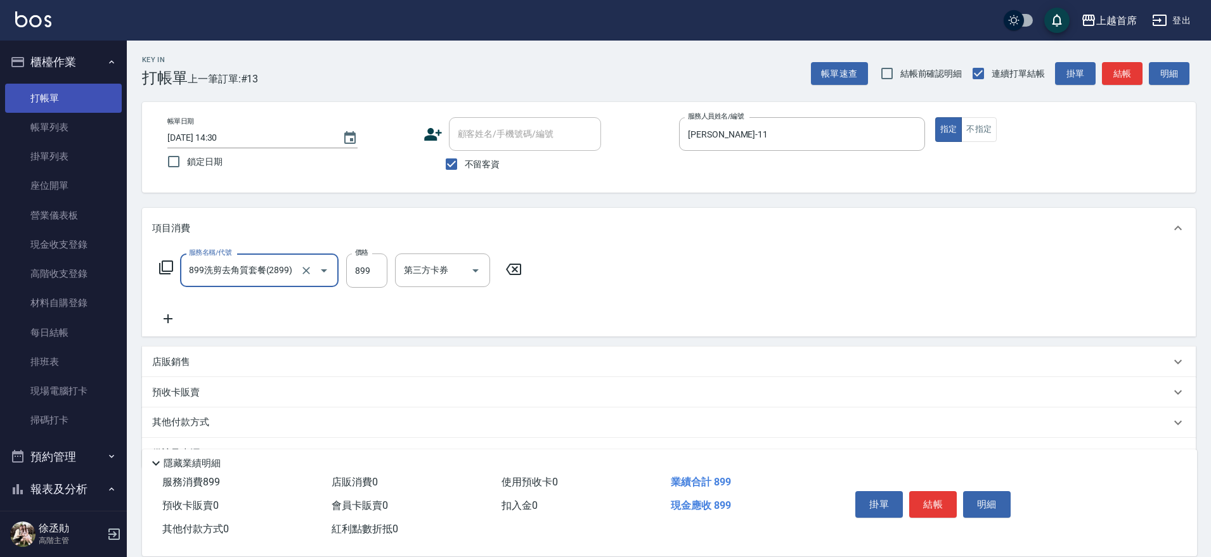
type input "899洗剪去角質套餐(2899)"
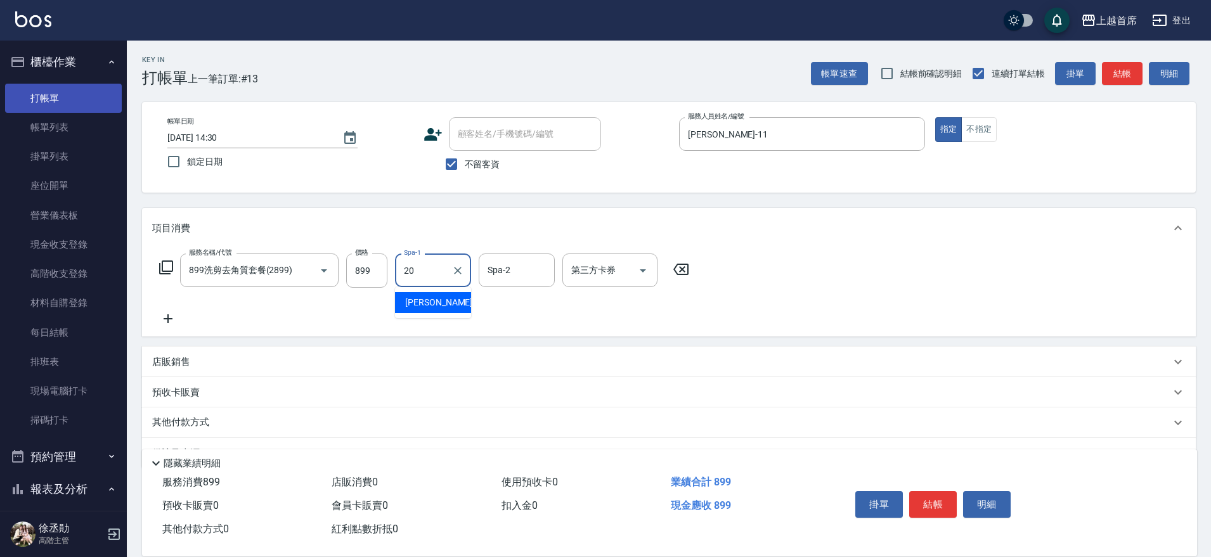
type input "[PERSON_NAME]-20"
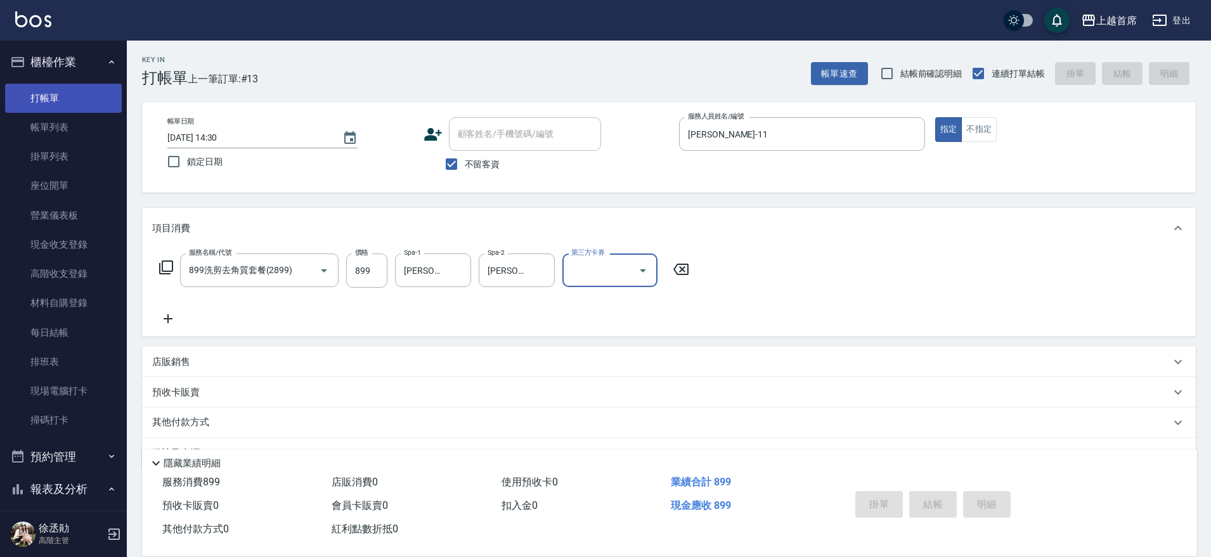
type input "[DATE] 14:52"
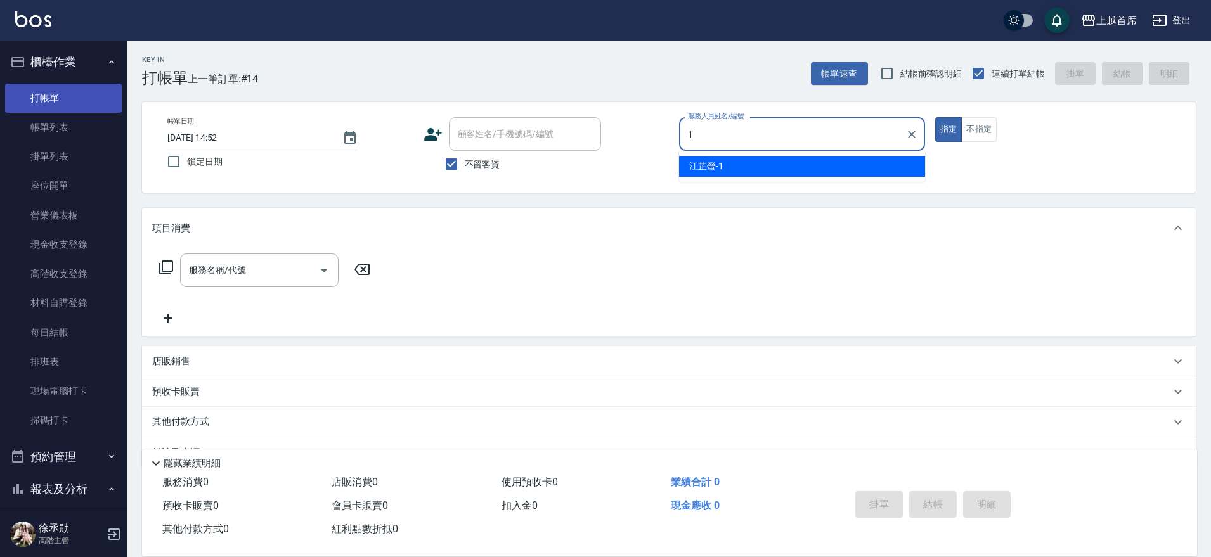
type input "[PERSON_NAME]-1"
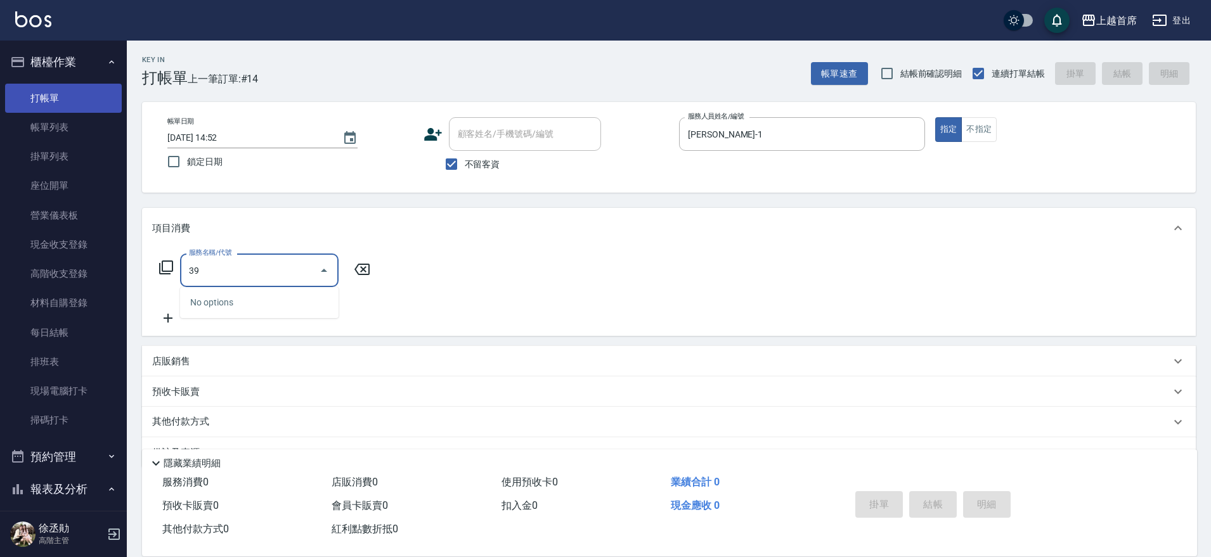
type input "3"
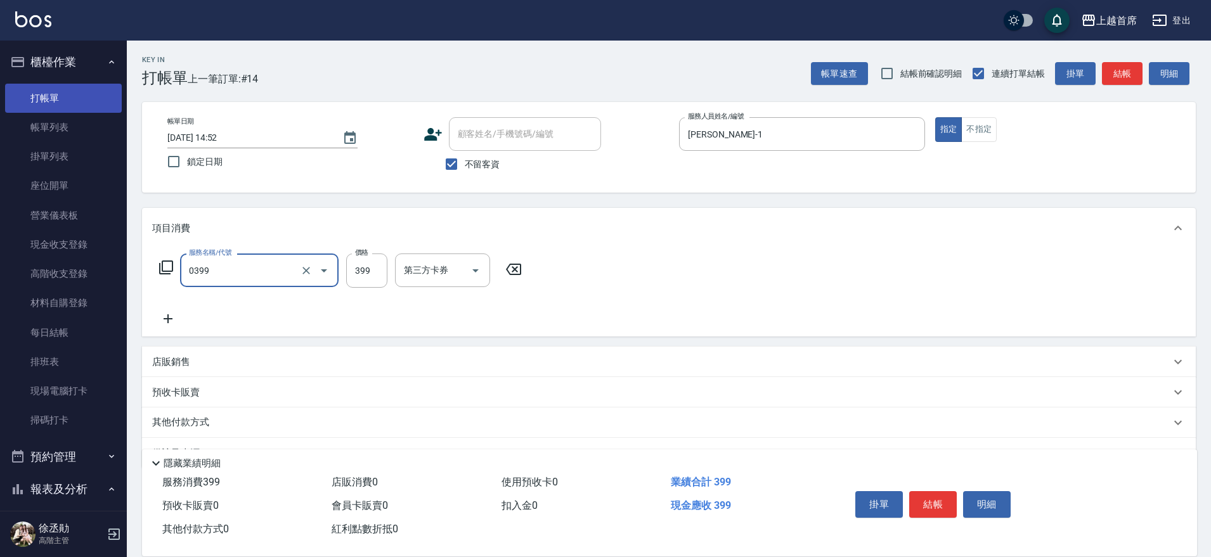
type input "海鹽洗髮(0399)"
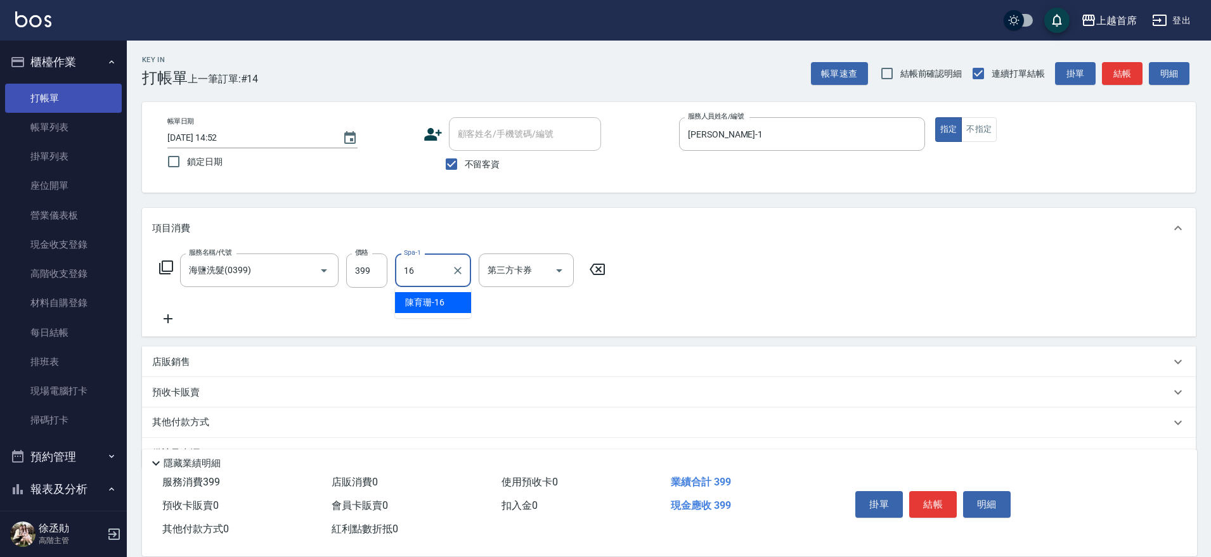
type input "[PERSON_NAME]-16"
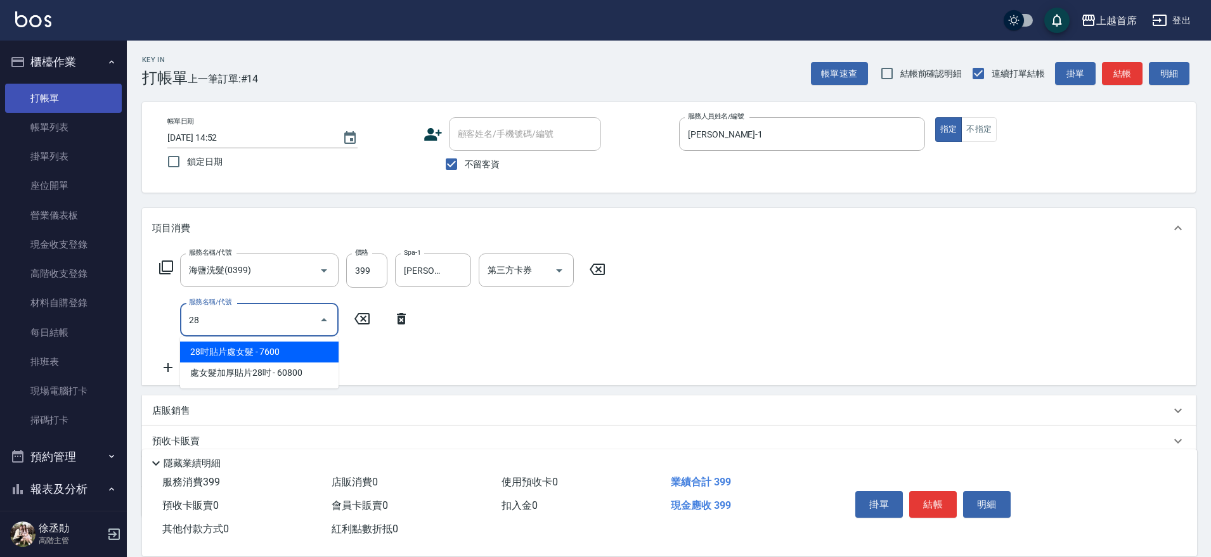
type input "280"
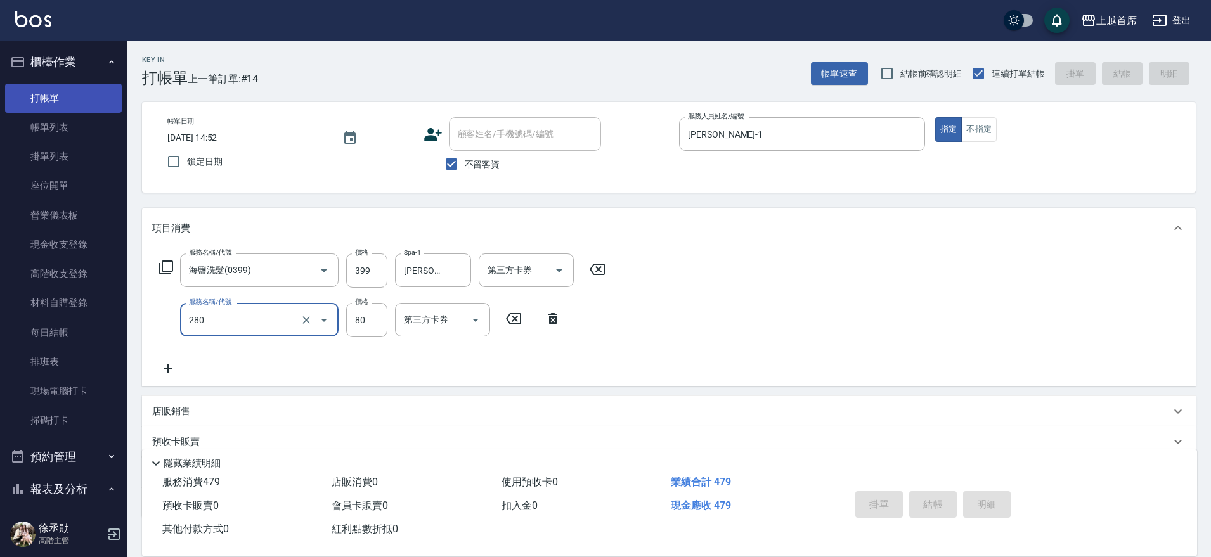
type input "[DATE] 14:53"
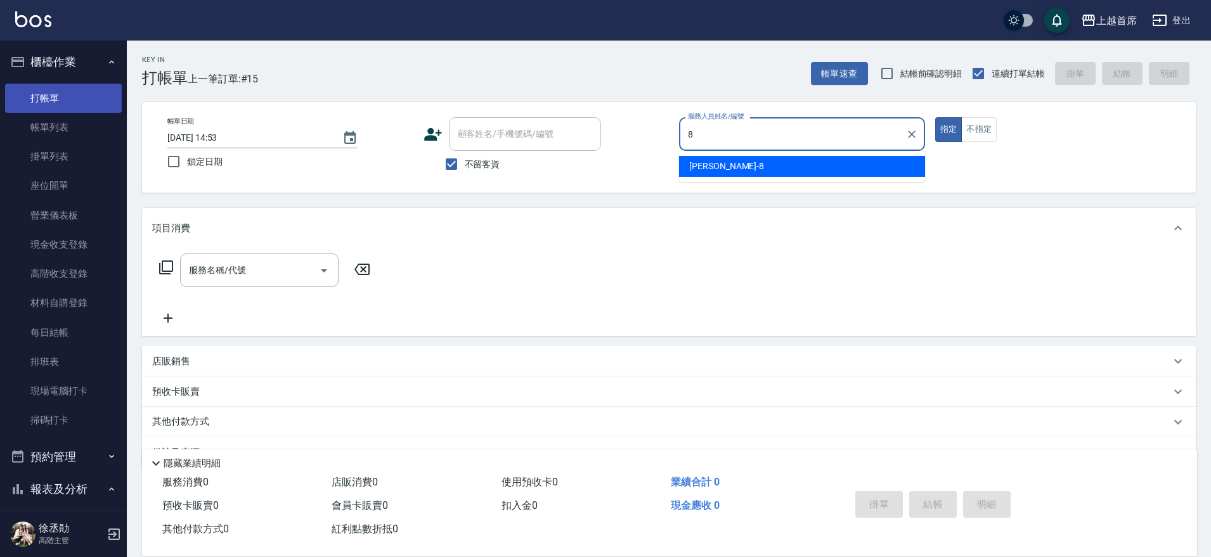
type input "[PERSON_NAME]好-8"
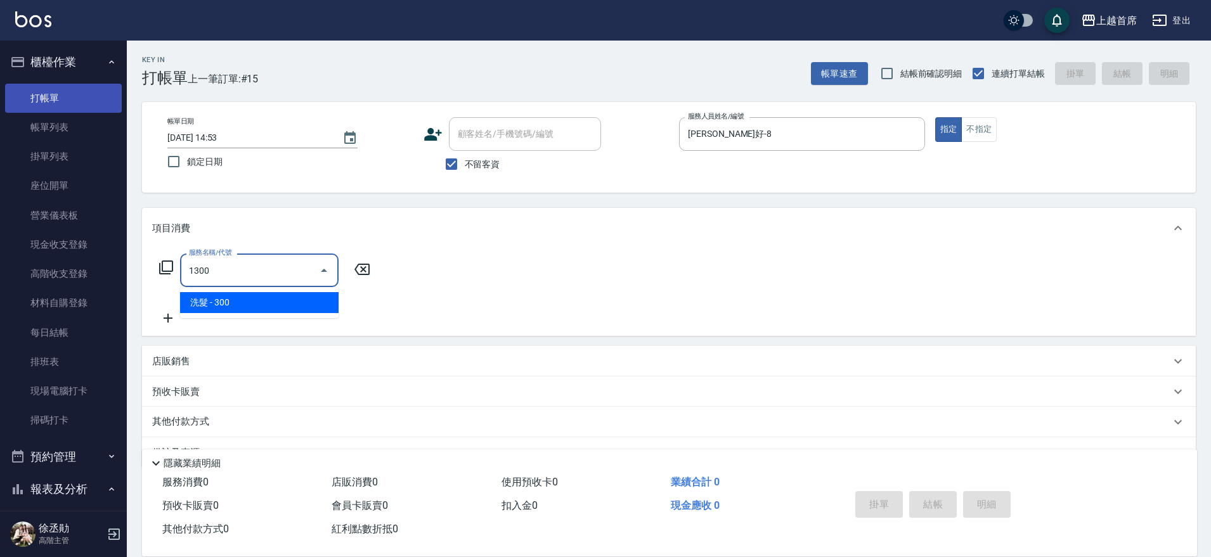
type input "洗髮(1300)"
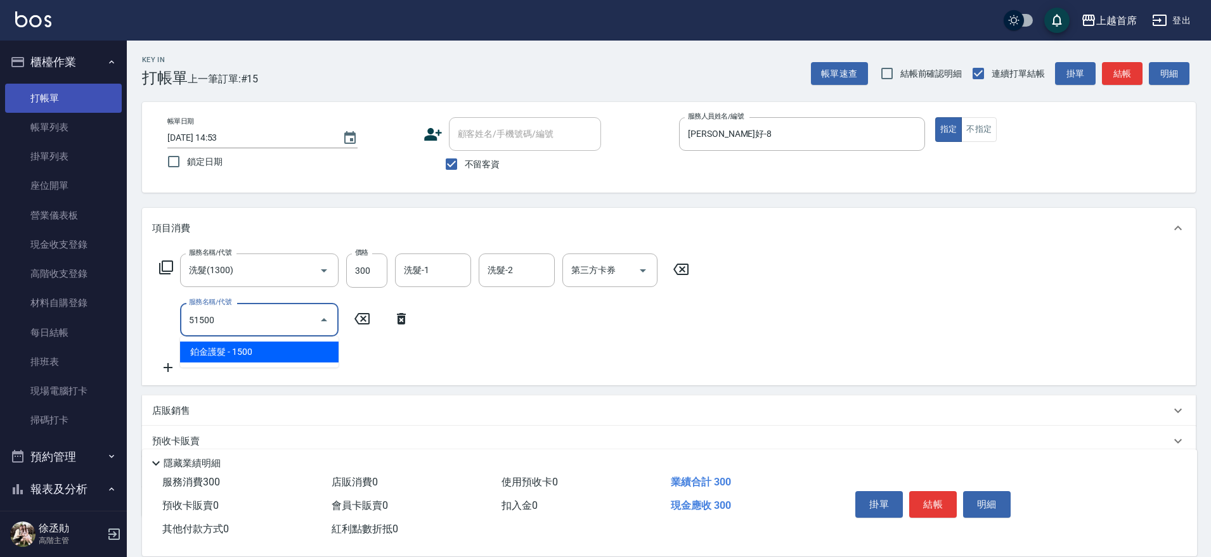
type input "鉑金護髮(51500)"
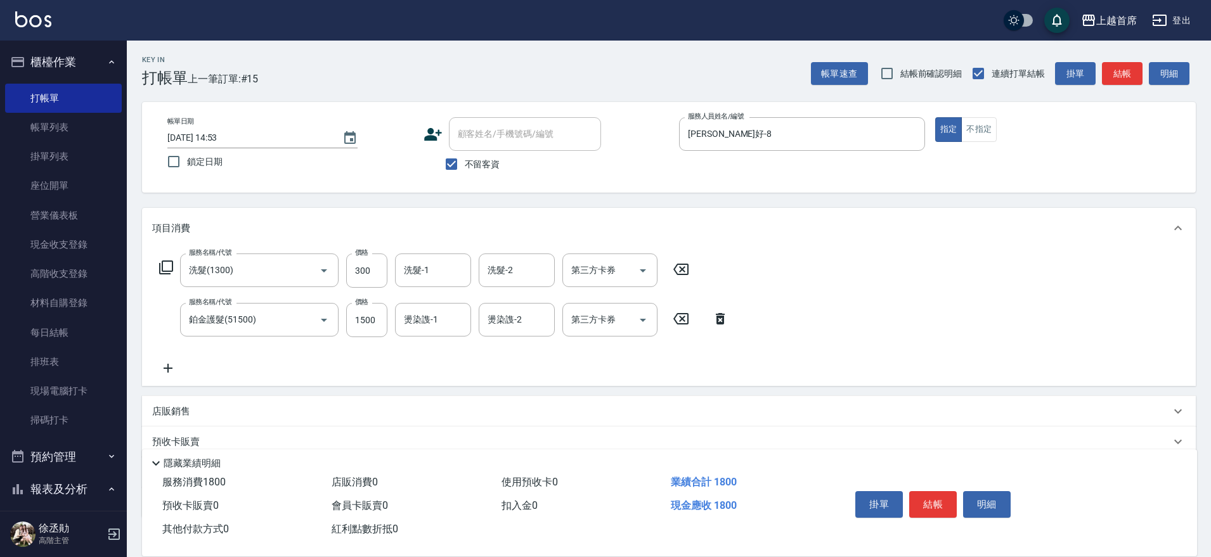
click at [717, 320] on icon at bounding box center [720, 318] width 9 height 11
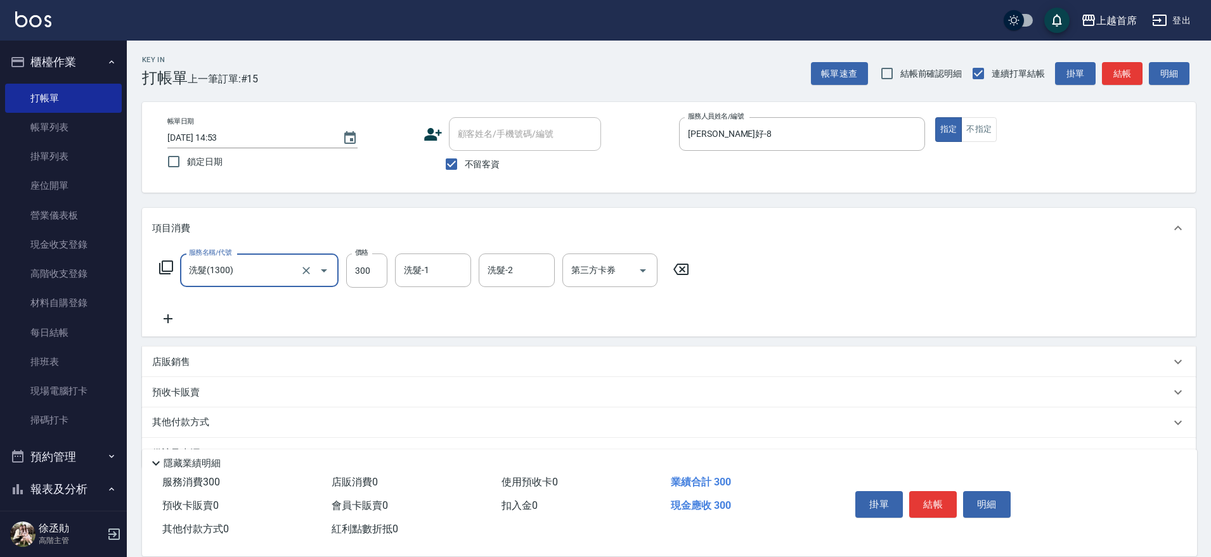
click at [167, 272] on icon at bounding box center [165, 267] width 15 height 15
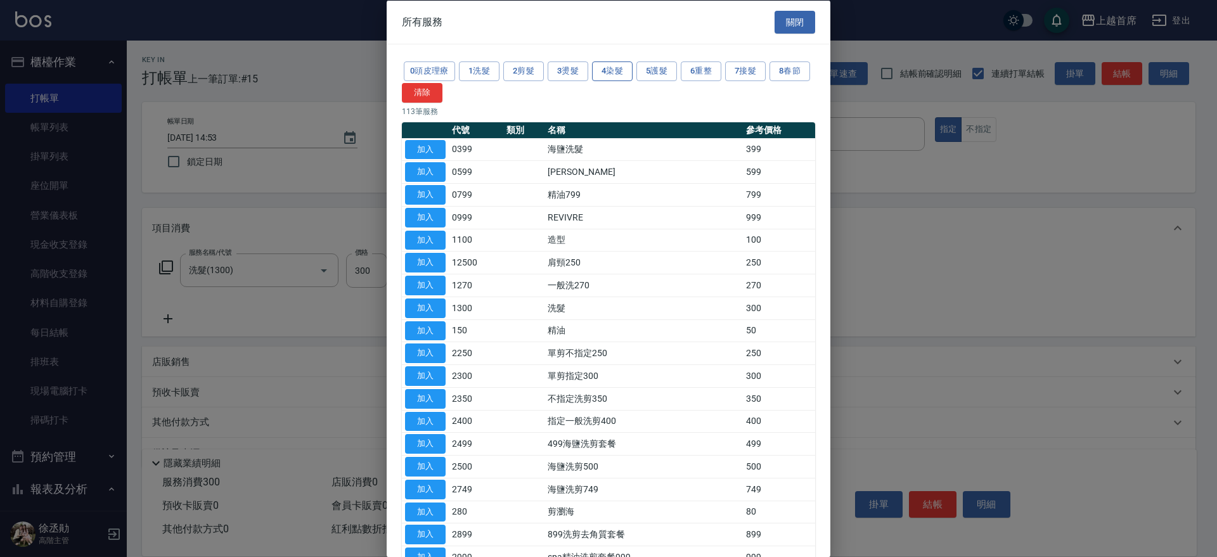
click at [604, 76] on button "4染髮" at bounding box center [612, 71] width 41 height 20
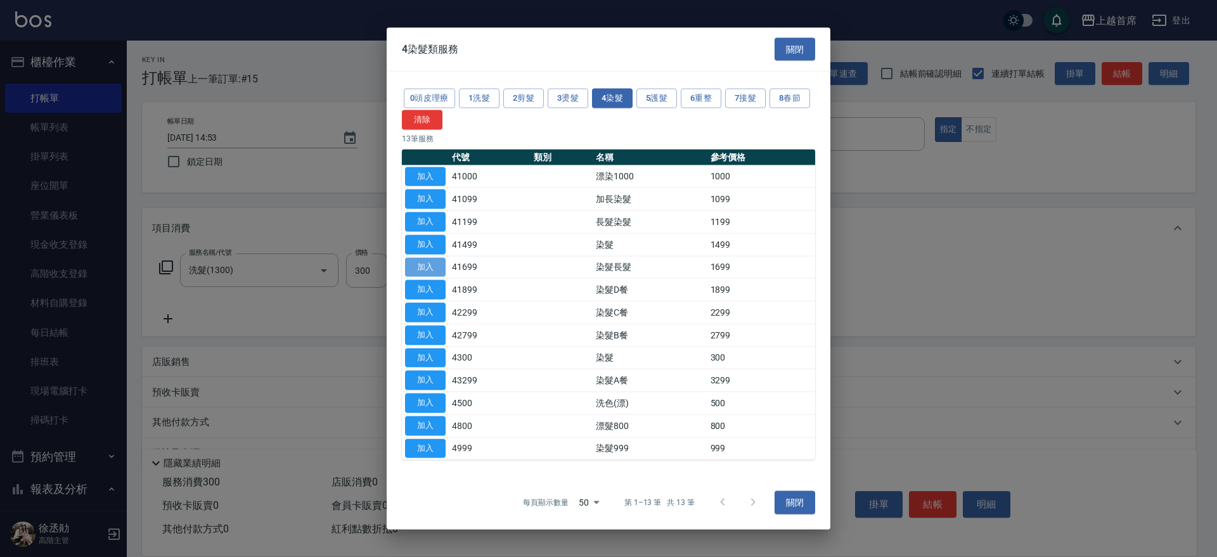
click at [421, 261] on button "加入" at bounding box center [425, 267] width 41 height 20
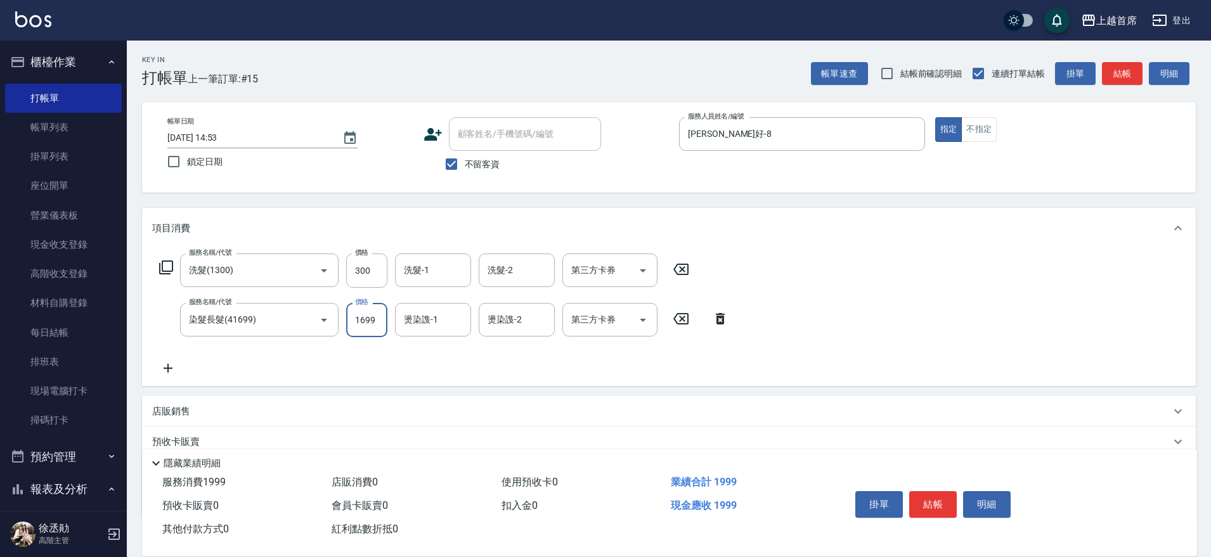
click at [383, 316] on input "1699" at bounding box center [366, 320] width 41 height 34
type input "1600"
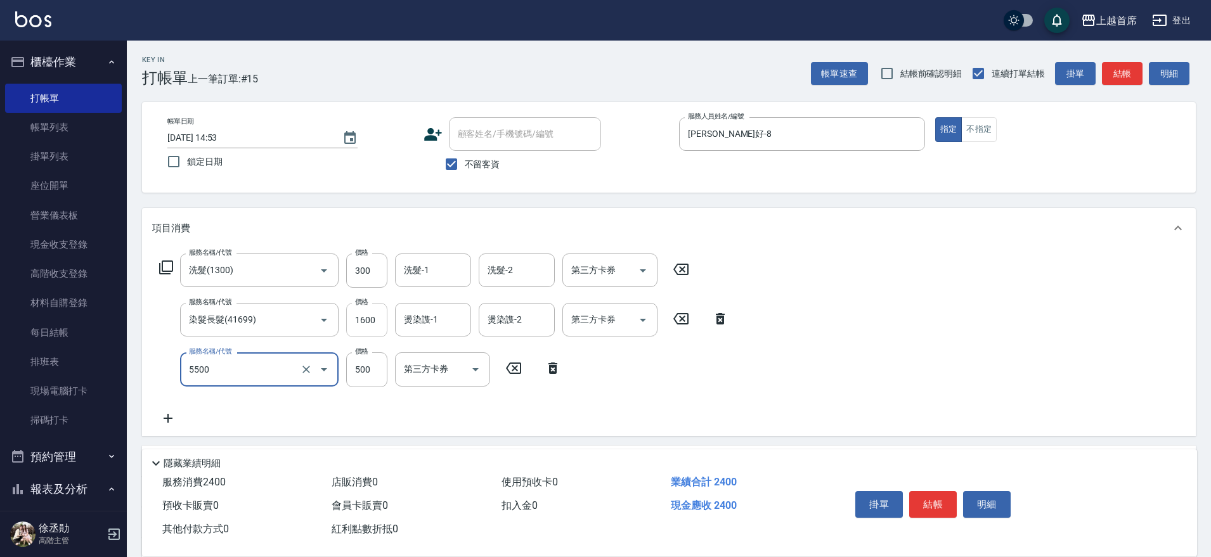
type input "天天護髮(5500)"
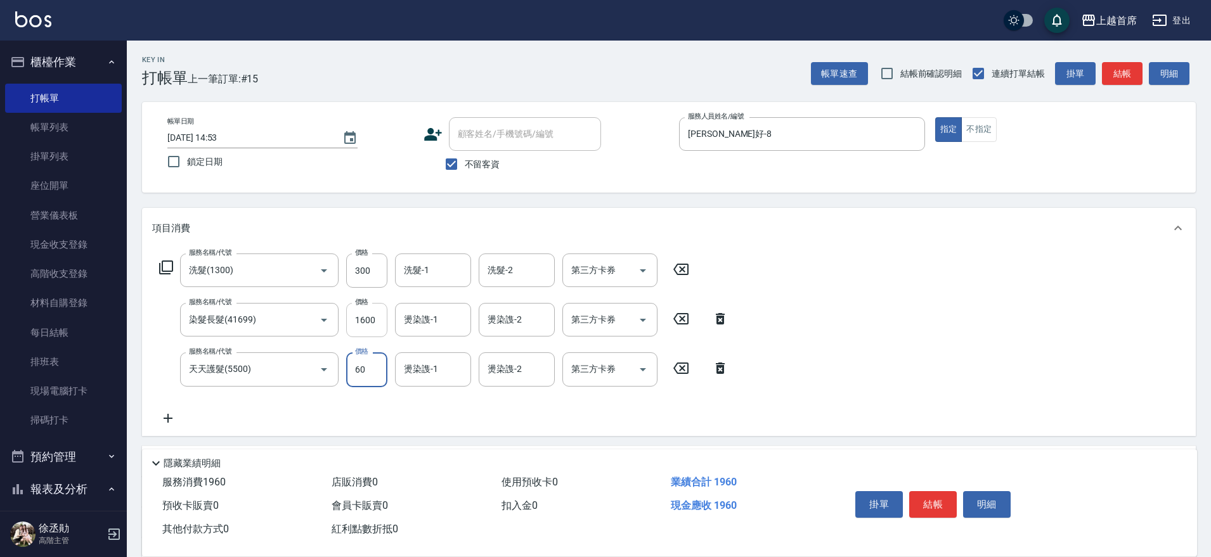
type input "600"
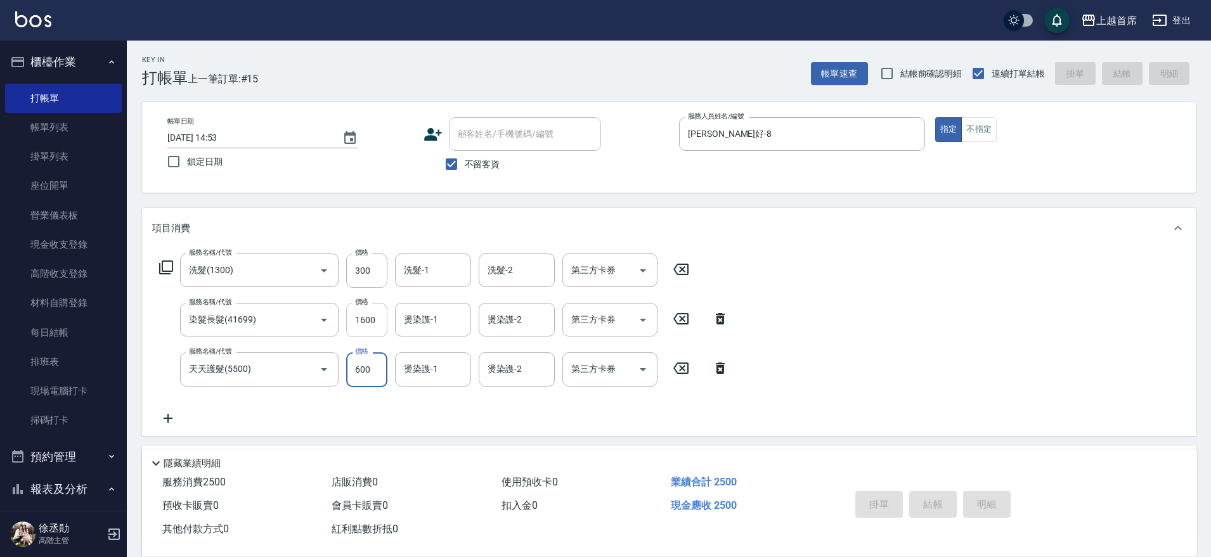
type input "[DATE] 14:54"
